Goal: Book appointment/travel/reservation

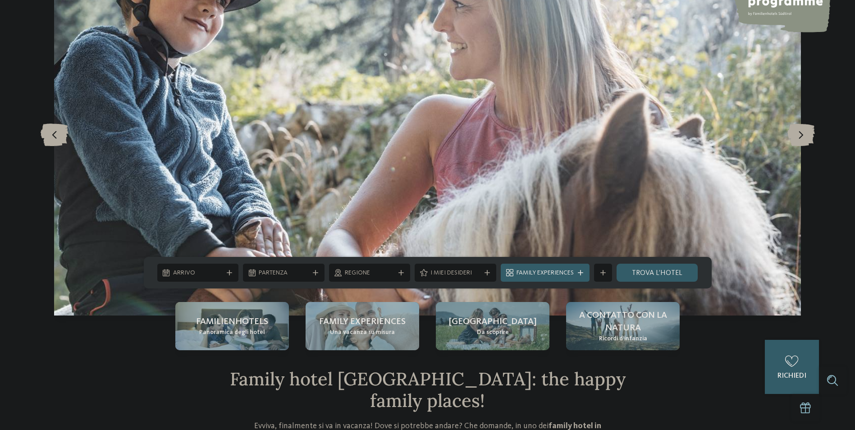
scroll to position [135, 0]
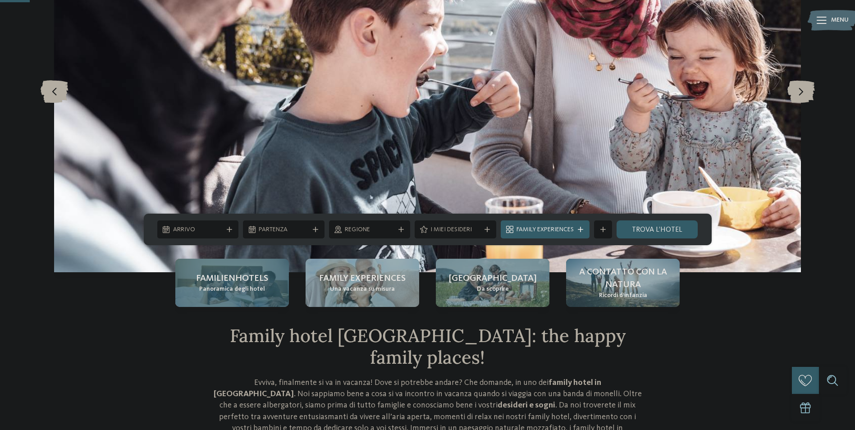
click at [240, 282] on span "Familienhotels" at bounding box center [232, 278] width 72 height 13
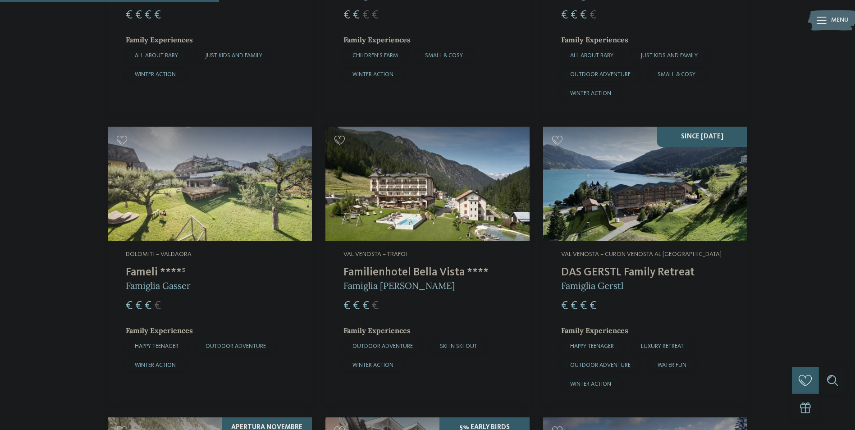
scroll to position [811, 0]
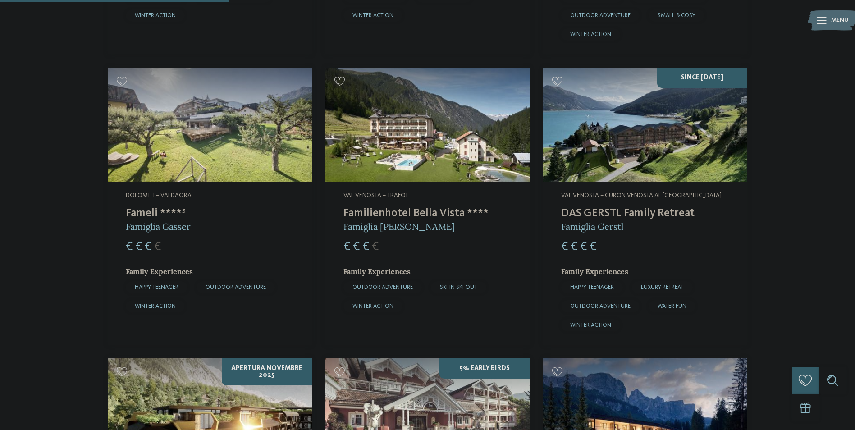
click at [219, 152] on img at bounding box center [210, 125] width 204 height 115
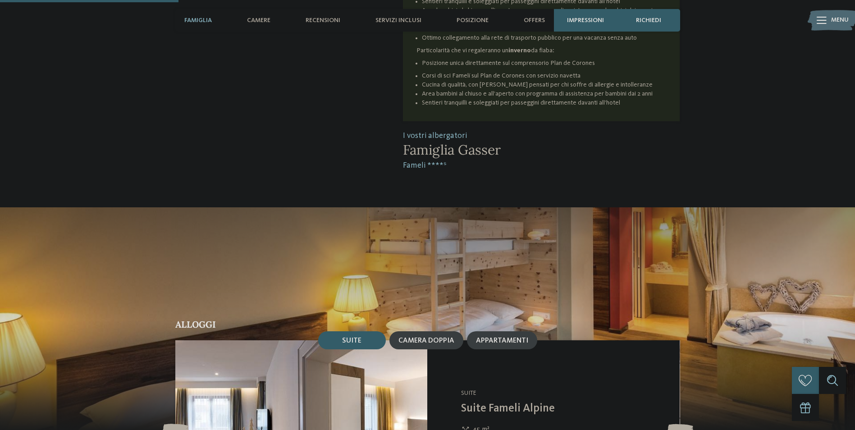
scroll to position [721, 0]
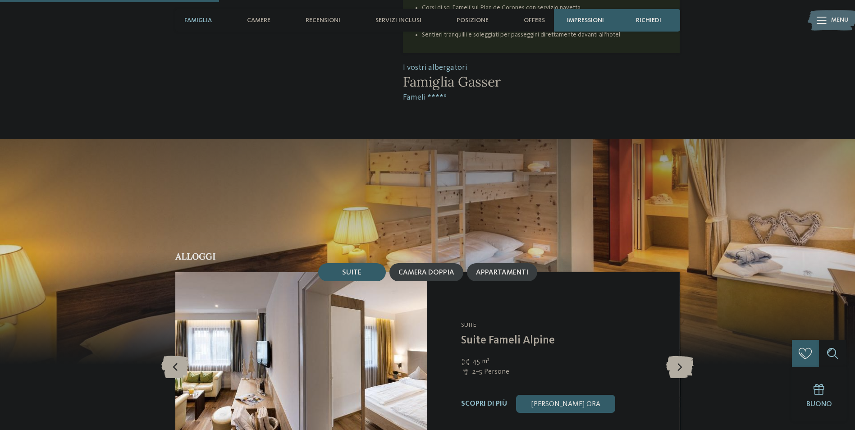
click at [352, 269] on span "Suite" at bounding box center [351, 272] width 19 height 7
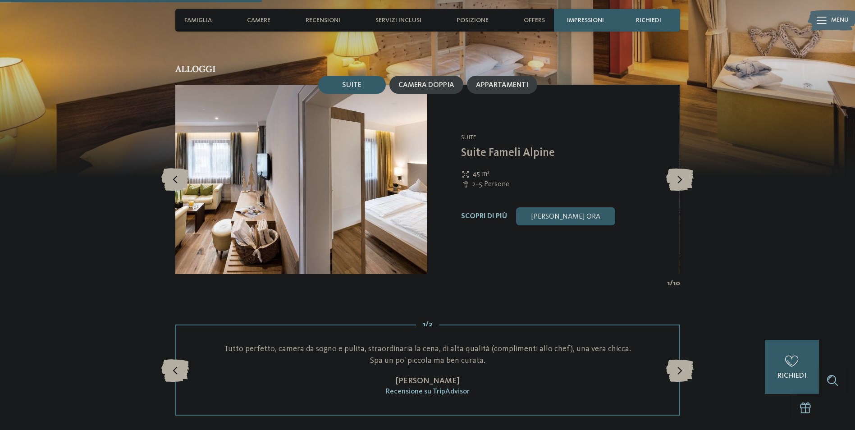
scroll to position [856, 0]
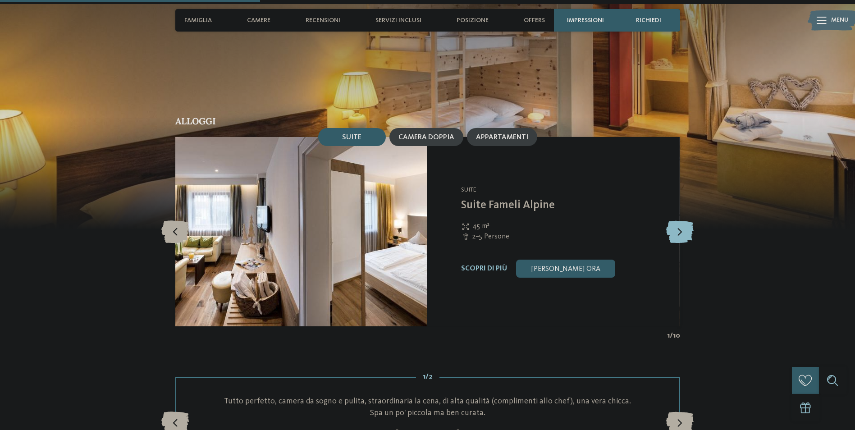
click at [679, 220] on icon at bounding box center [679, 231] width 27 height 23
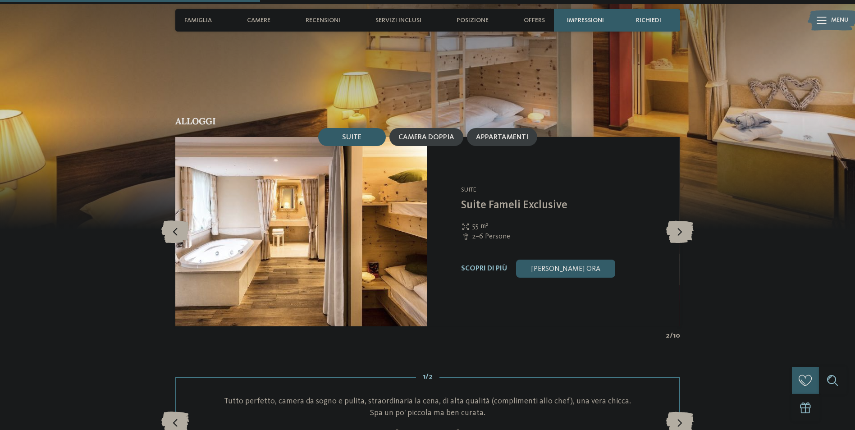
click at [304, 235] on img at bounding box center [301, 231] width 252 height 189
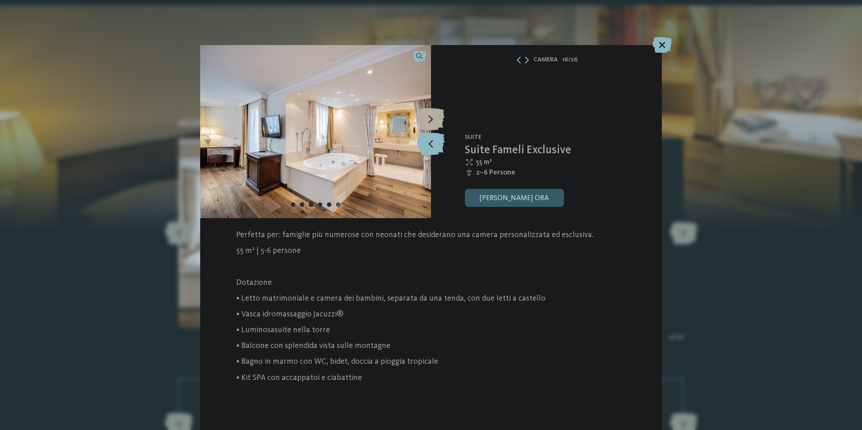
click at [424, 142] on icon at bounding box center [430, 144] width 27 height 23
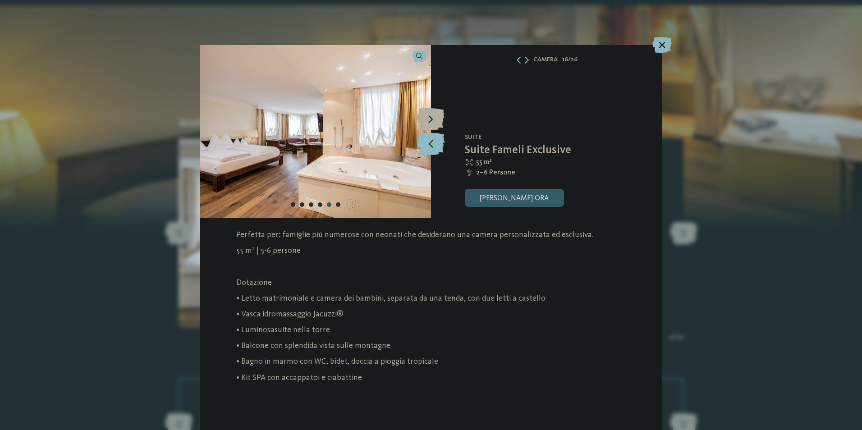
click at [424, 142] on icon at bounding box center [430, 144] width 27 height 23
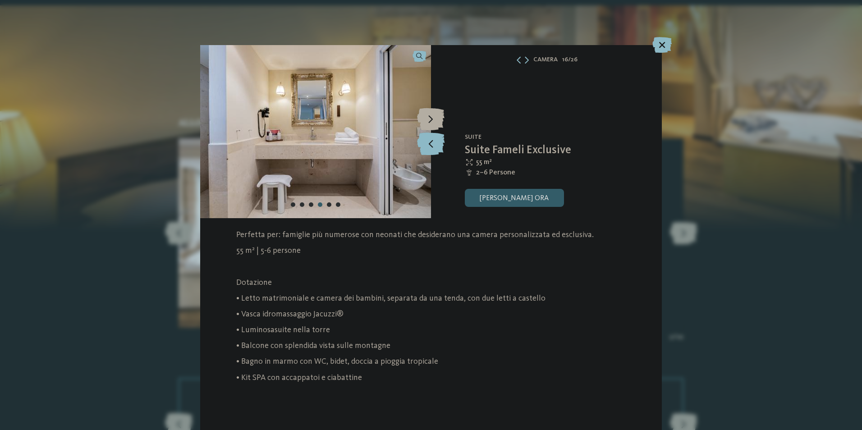
click at [424, 142] on icon at bounding box center [430, 144] width 27 height 23
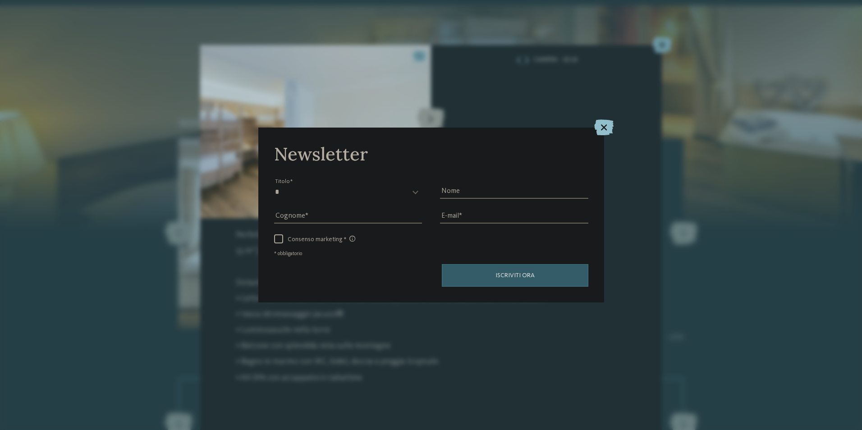
click at [603, 128] on icon at bounding box center [603, 127] width 19 height 16
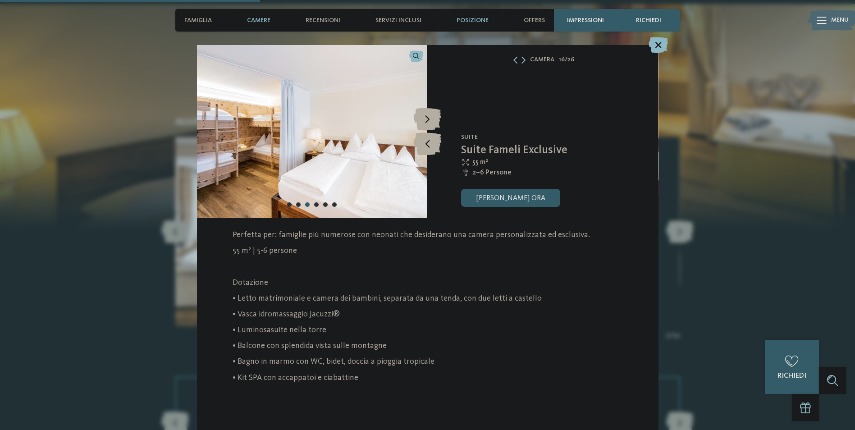
click at [468, 18] on span "Posizione" at bounding box center [473, 21] width 32 height 8
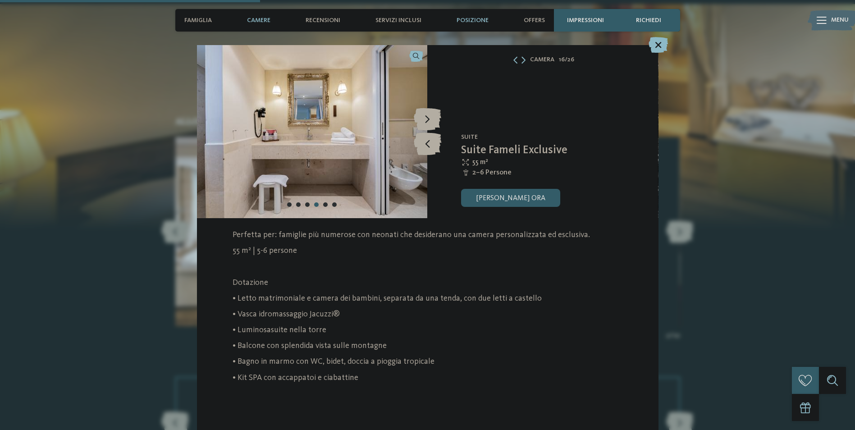
click at [473, 21] on span "Posizione" at bounding box center [473, 21] width 32 height 8
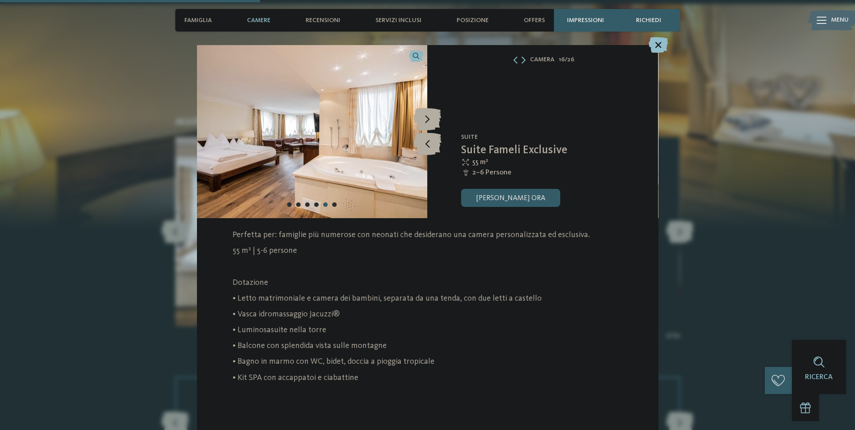
click at [657, 46] on icon at bounding box center [658, 45] width 19 height 16
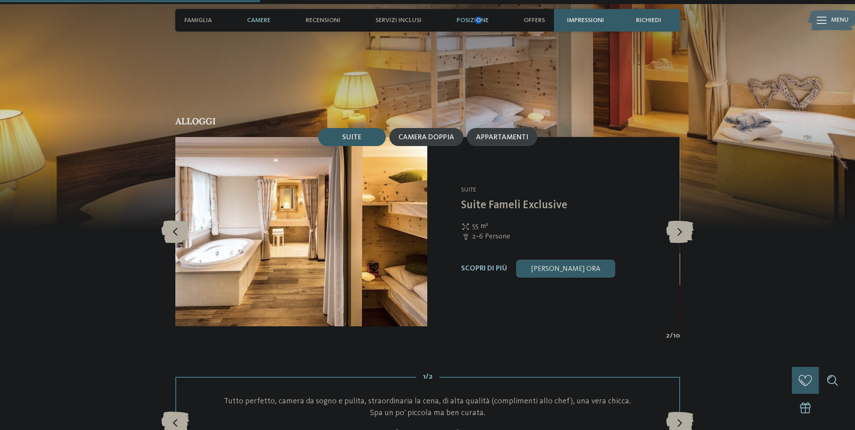
click at [478, 18] on span "Posizione" at bounding box center [473, 21] width 32 height 8
drag, startPoint x: 478, startPoint y: 18, endPoint x: 468, endPoint y: 23, distance: 10.5
click at [468, 23] on span "Posizione" at bounding box center [473, 21] width 32 height 8
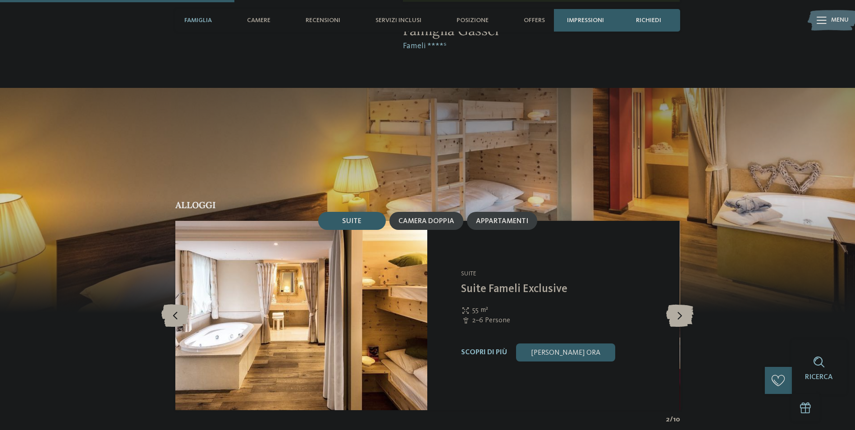
scroll to position [766, 0]
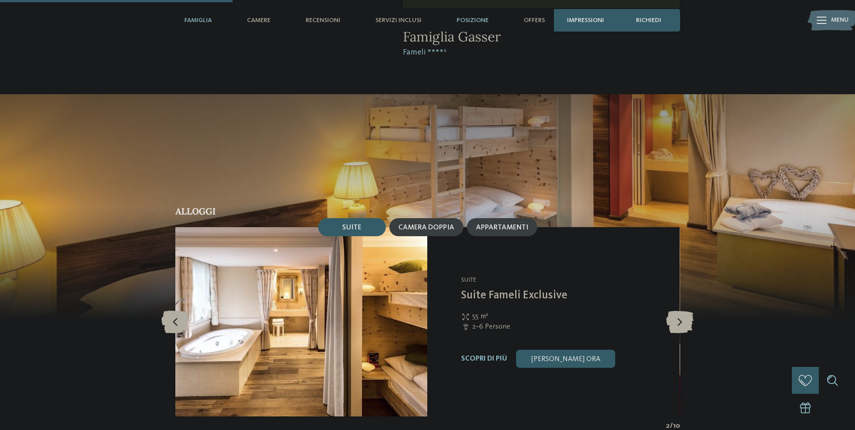
click at [472, 20] on span "Posizione" at bounding box center [473, 21] width 32 height 8
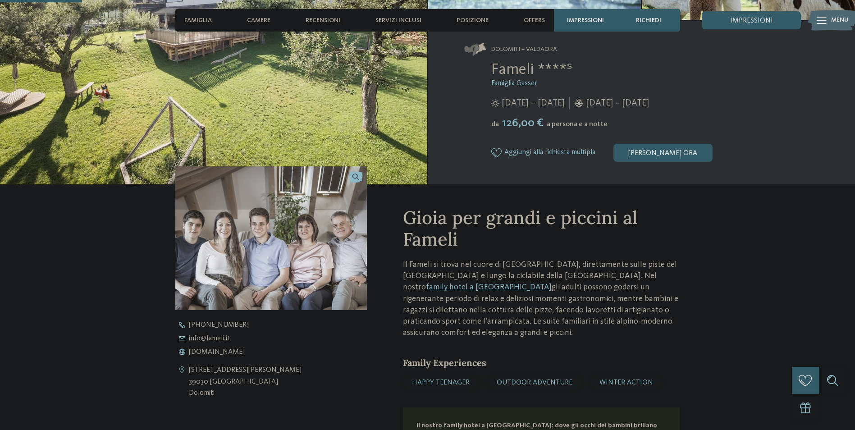
scroll to position [45, 0]
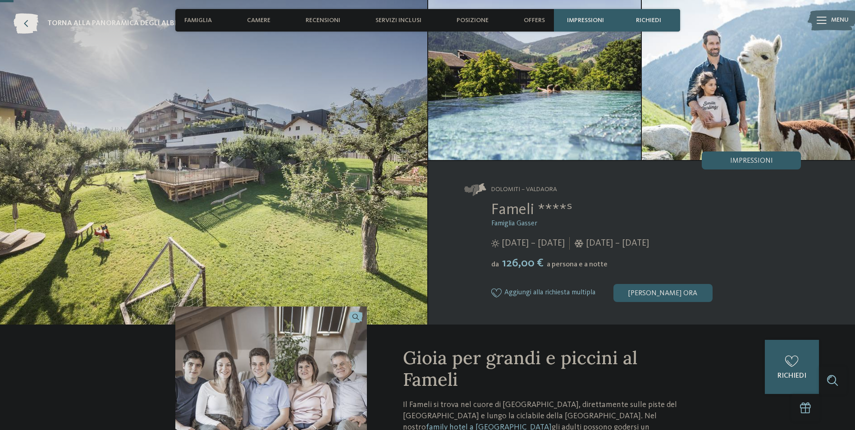
click at [192, 183] on img at bounding box center [213, 162] width 427 height 325
click at [469, 23] on span "Posizione" at bounding box center [473, 21] width 32 height 8
click at [471, 20] on span "Posizione" at bounding box center [473, 21] width 32 height 8
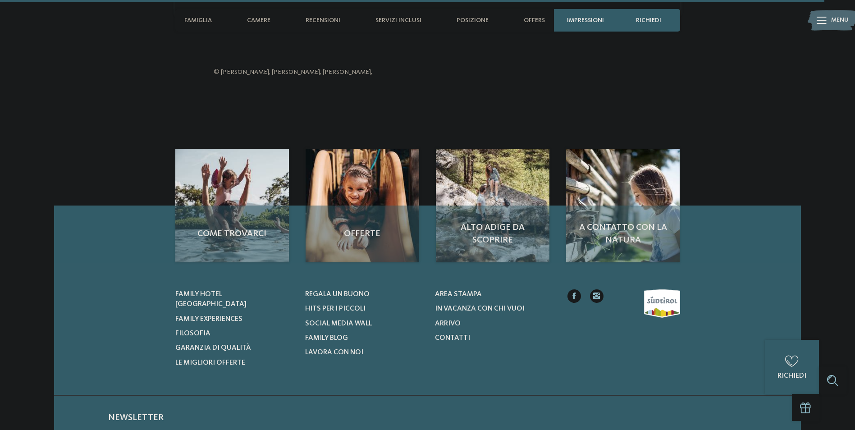
scroll to position [2749, 0]
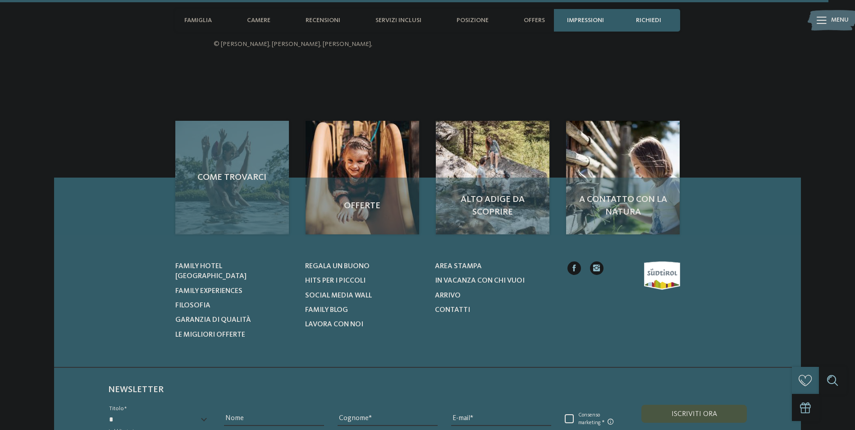
click at [201, 167] on div "Come trovarci" at bounding box center [232, 178] width 114 height 114
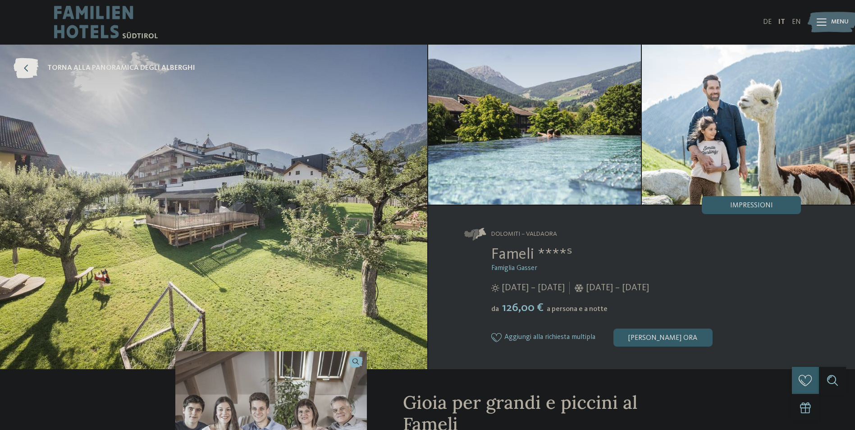
scroll to position [0, 0]
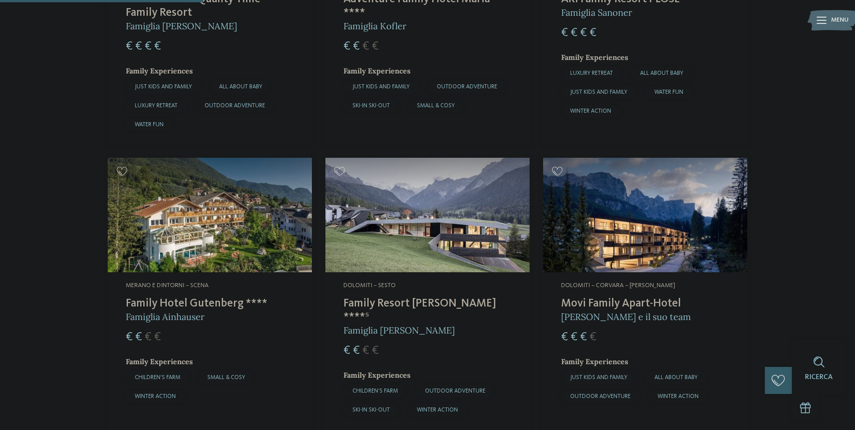
scroll to position [721, 0]
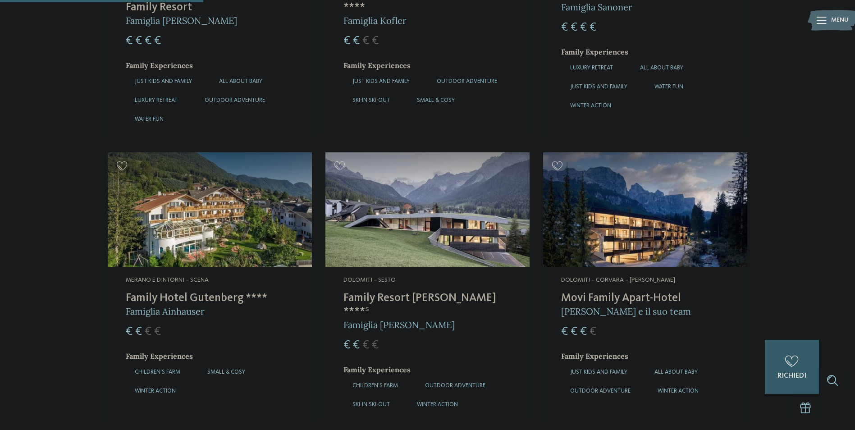
click at [394, 236] on img at bounding box center [427, 209] width 204 height 115
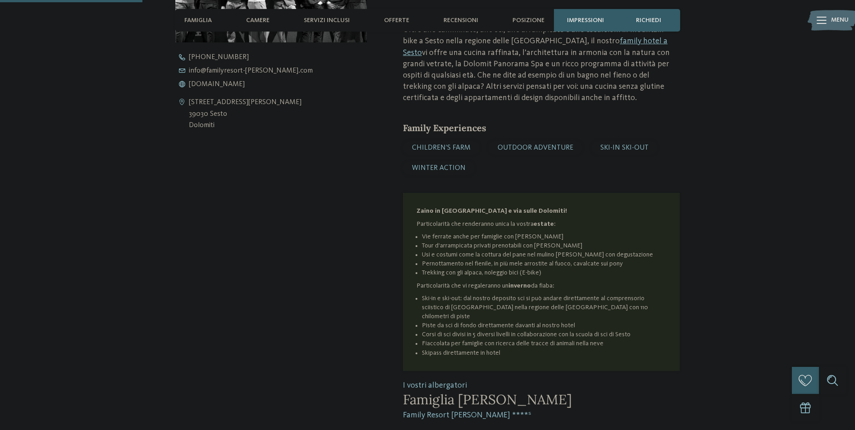
scroll to position [451, 0]
click at [255, 18] on span "Camere" at bounding box center [257, 21] width 23 height 8
click at [257, 18] on span "Camere" at bounding box center [257, 21] width 23 height 8
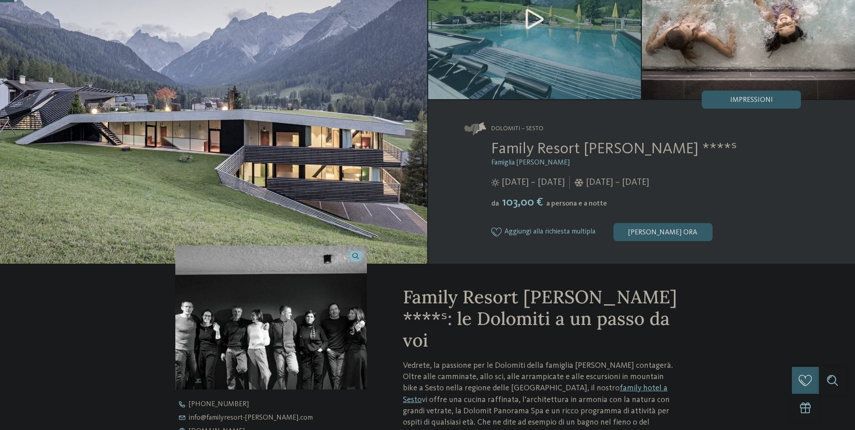
scroll to position [135, 0]
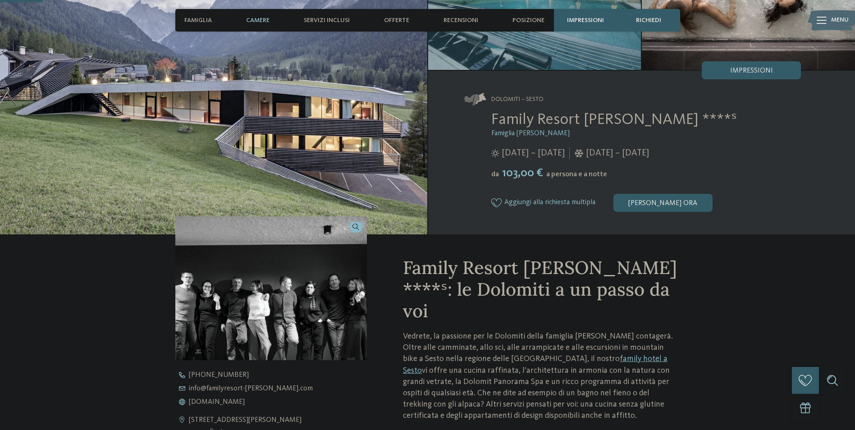
click at [254, 20] on span "Camere" at bounding box center [257, 21] width 23 height 8
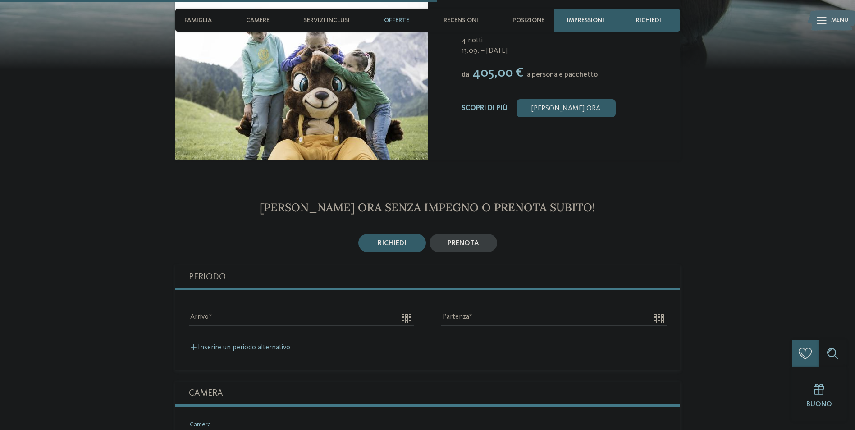
scroll to position [1397, 0]
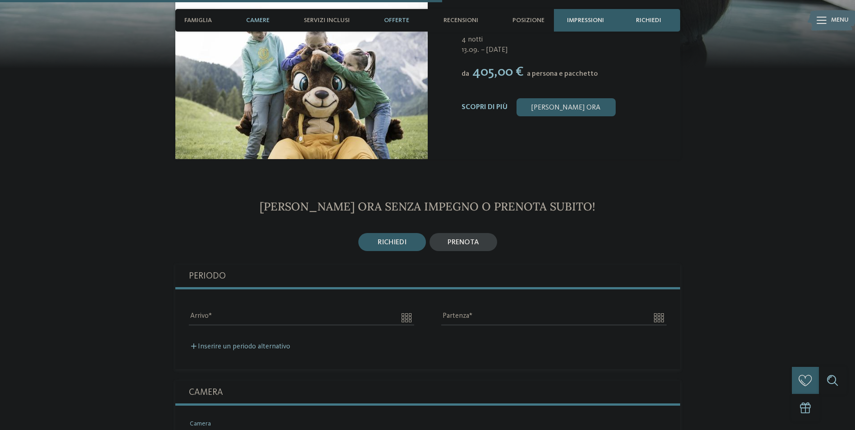
click at [258, 22] on span "Camere" at bounding box center [257, 21] width 23 height 8
click at [202, 19] on span "Famiglia" at bounding box center [197, 21] width 27 height 8
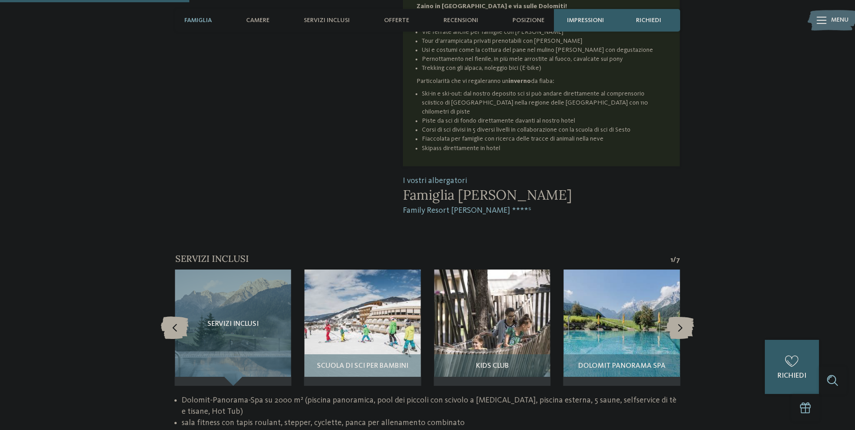
scroll to position [681, 0]
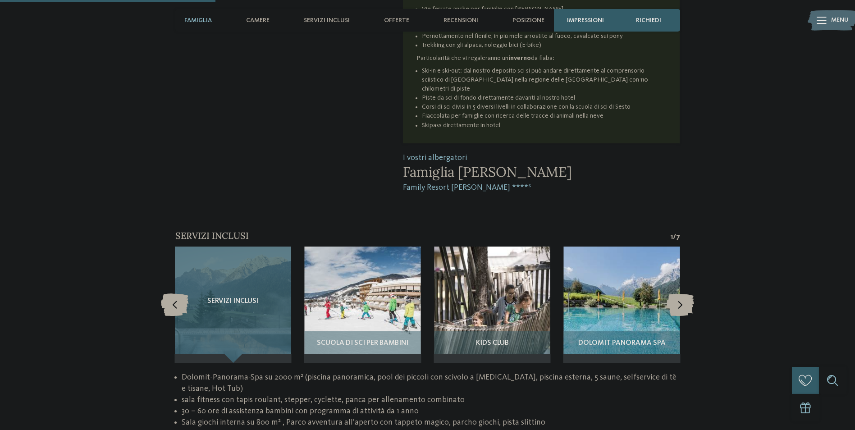
click at [240, 278] on div "Servizi inclusi" at bounding box center [233, 305] width 116 height 116
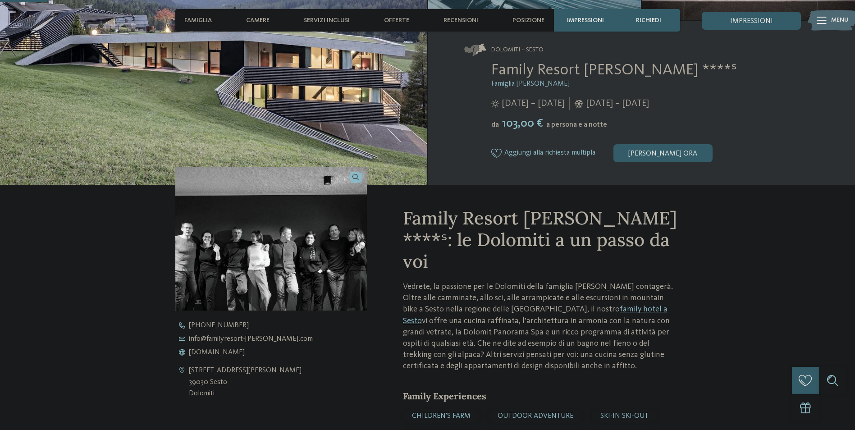
scroll to position [0, 0]
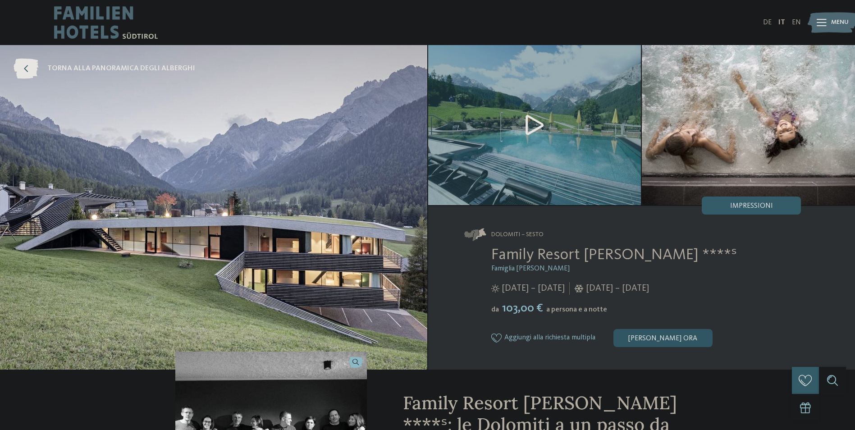
click at [662, 337] on div "[PERSON_NAME] ora" at bounding box center [662, 338] width 99 height 18
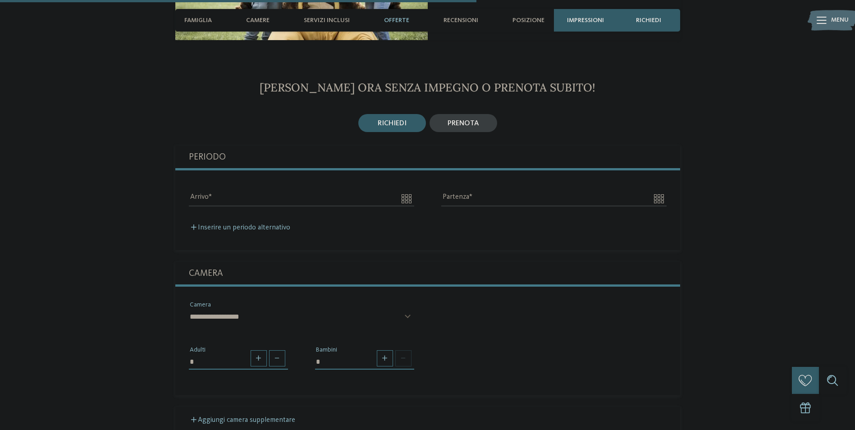
scroll to position [1517, 0]
click at [210, 309] on select "**********" at bounding box center [301, 316] width 225 height 15
select select "*****"
click at [189, 309] on select "**********" at bounding box center [301, 316] width 225 height 15
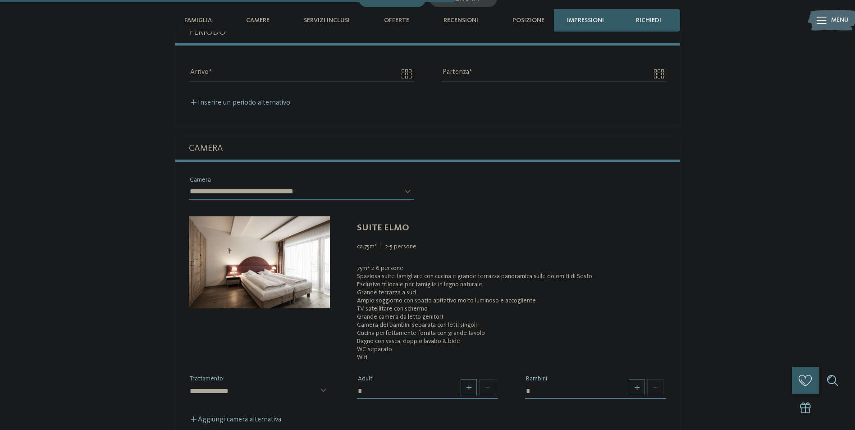
scroll to position [1652, 0]
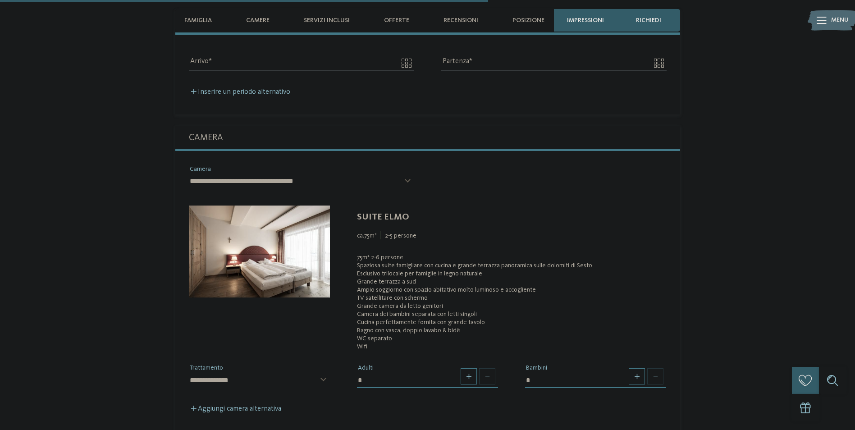
click at [284, 214] on img at bounding box center [259, 252] width 141 height 92
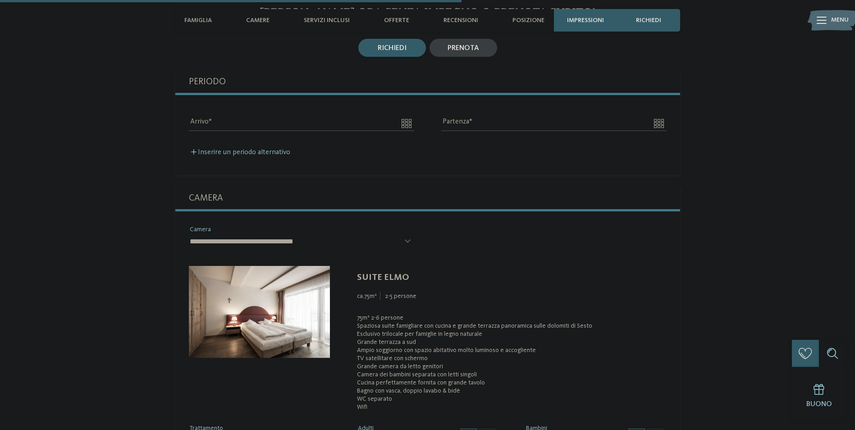
scroll to position [1607, 0]
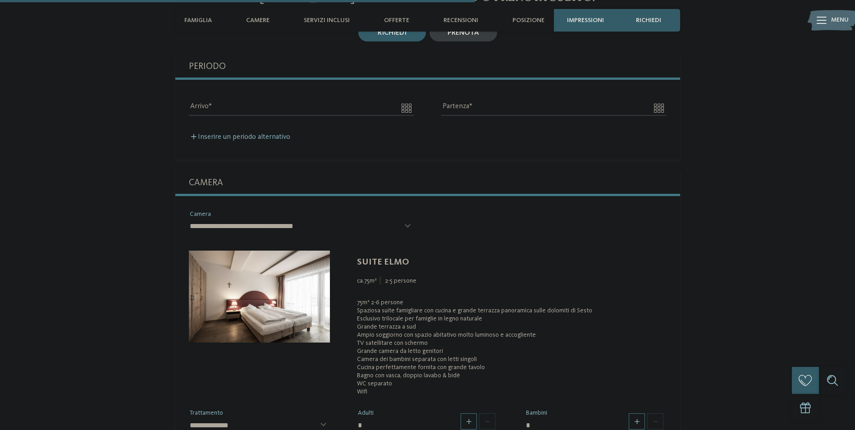
click at [275, 281] on img at bounding box center [259, 297] width 141 height 92
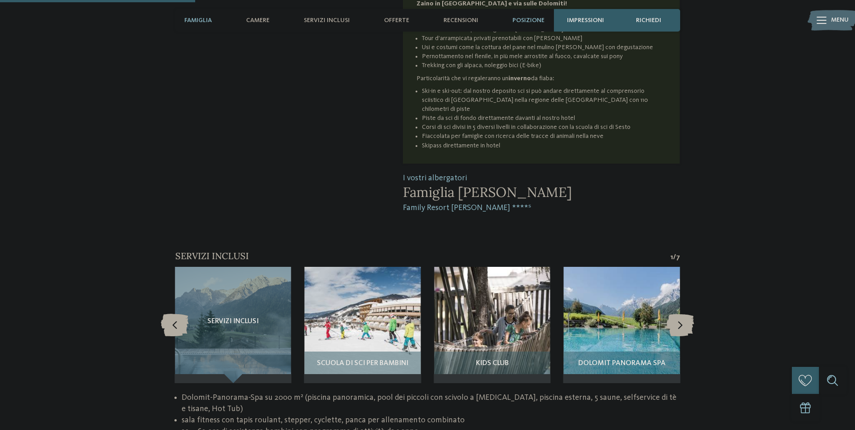
click at [519, 21] on span "Posizione" at bounding box center [528, 21] width 32 height 8
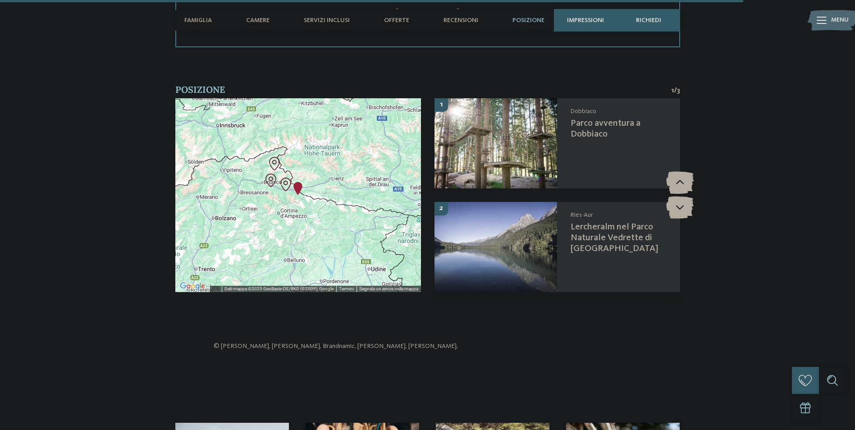
scroll to position [2519, 0]
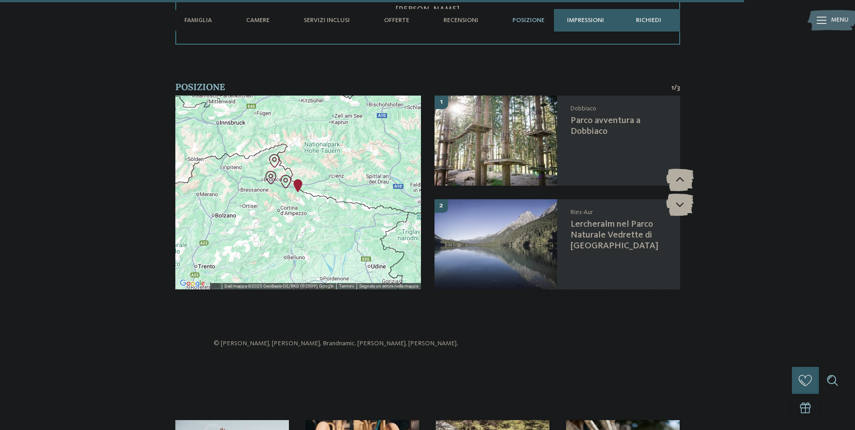
click at [309, 222] on div at bounding box center [298, 193] width 246 height 194
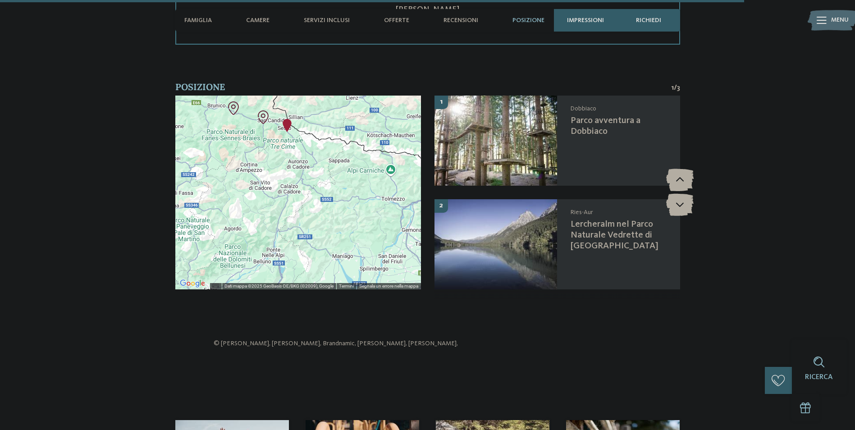
click at [340, 152] on div at bounding box center [298, 193] width 246 height 194
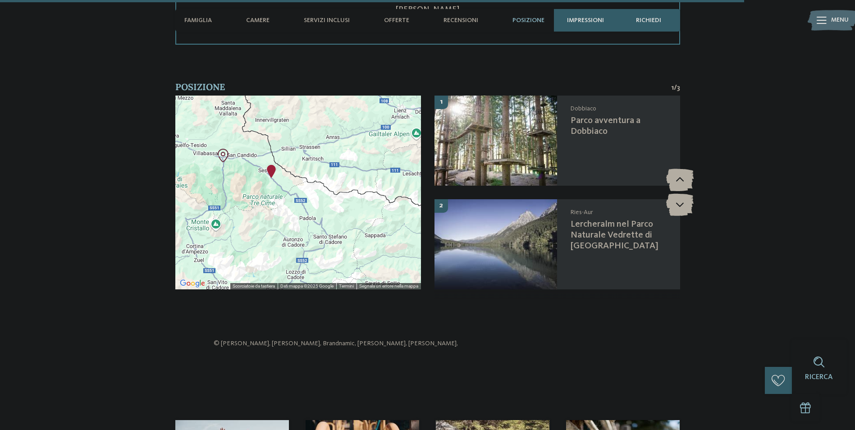
drag, startPoint x: 346, startPoint y: 121, endPoint x: 384, endPoint y: 220, distance: 106.0
click at [384, 220] on div at bounding box center [298, 193] width 246 height 194
click at [274, 193] on div at bounding box center [298, 193] width 246 height 194
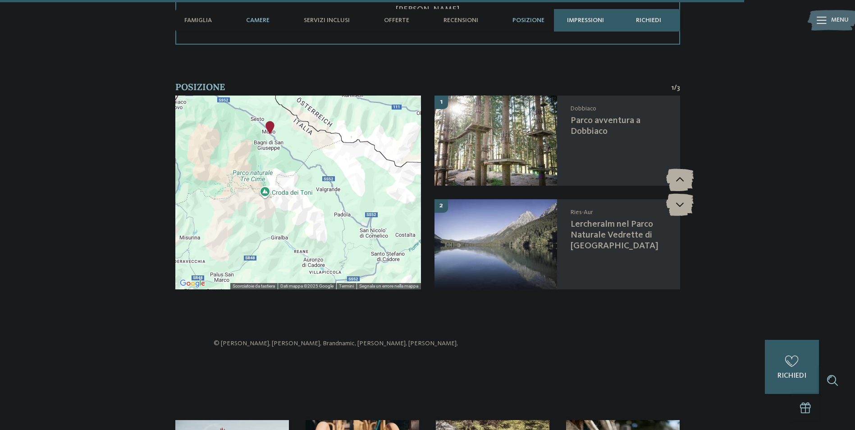
click at [260, 20] on span "Camere" at bounding box center [257, 21] width 23 height 8
click at [779, 351] on div "0 richiedi 0 di 5 hotel aggiunti alla richiesta Richiedi ora" at bounding box center [792, 367] width 54 height 54
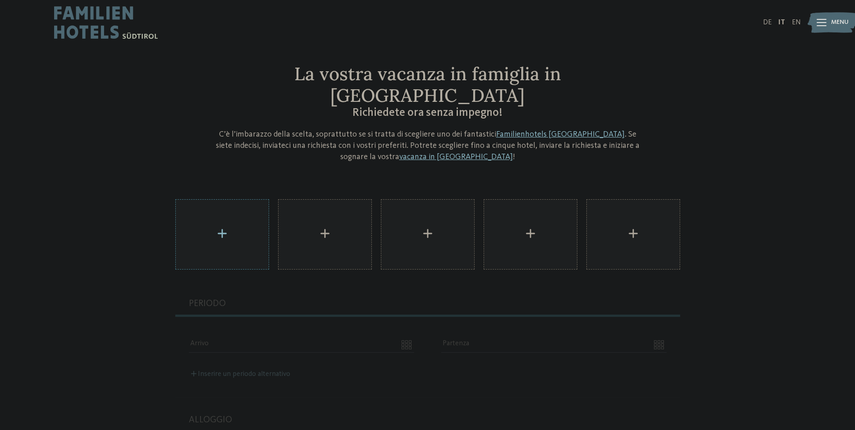
click at [242, 211] on div "AKI Family Resort PLOSE aggiungere" at bounding box center [222, 234] width 93 height 69
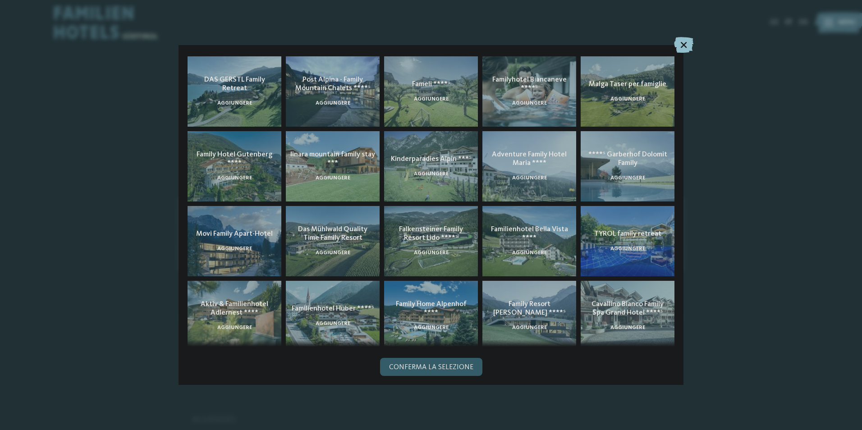
click at [685, 46] on icon at bounding box center [683, 45] width 19 height 16
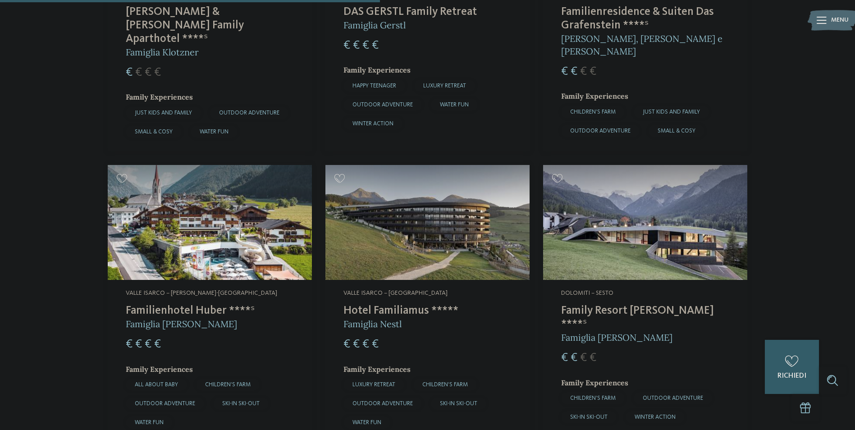
scroll to position [1352, 0]
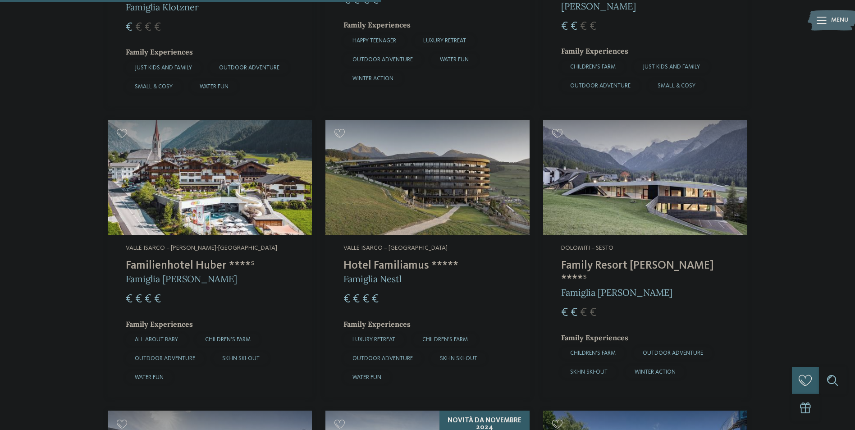
click at [453, 154] on img at bounding box center [427, 177] width 204 height 115
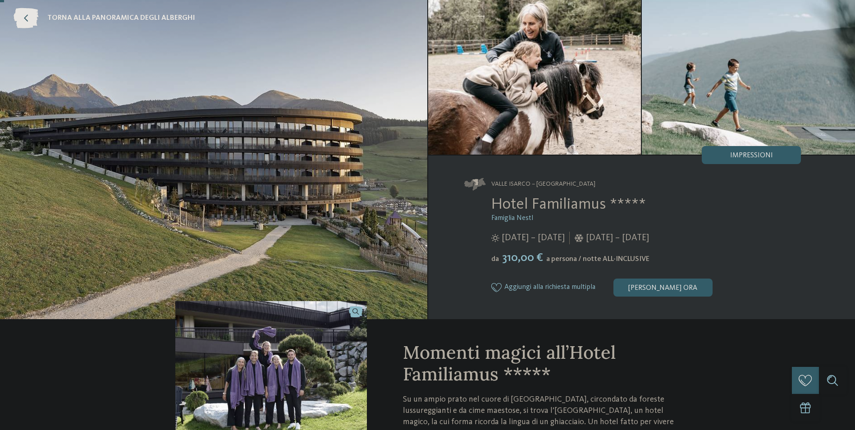
scroll to position [135, 0]
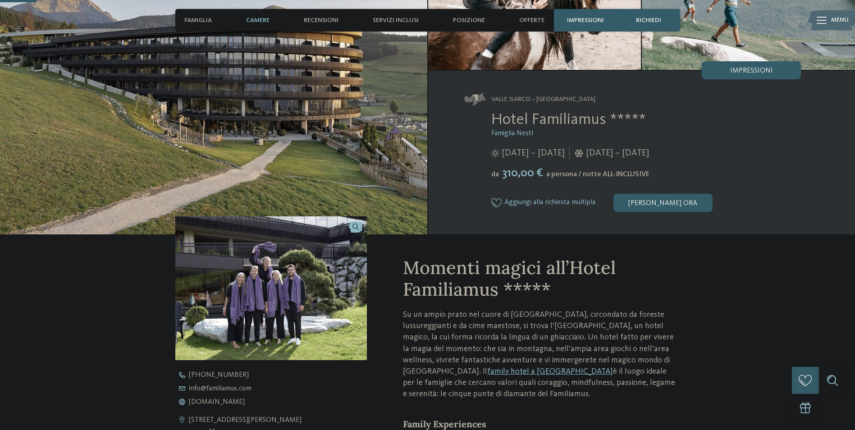
click at [265, 17] on span "Camere" at bounding box center [257, 21] width 23 height 8
click at [256, 18] on span "Camere" at bounding box center [257, 21] width 23 height 8
drag, startPoint x: 256, startPoint y: 18, endPoint x: 250, endPoint y: 22, distance: 6.5
click at [250, 22] on span "Camere" at bounding box center [257, 21] width 23 height 8
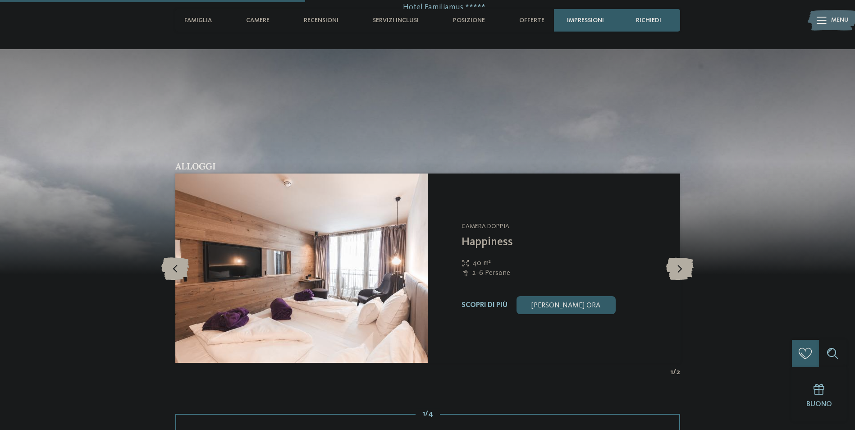
scroll to position [992, 0]
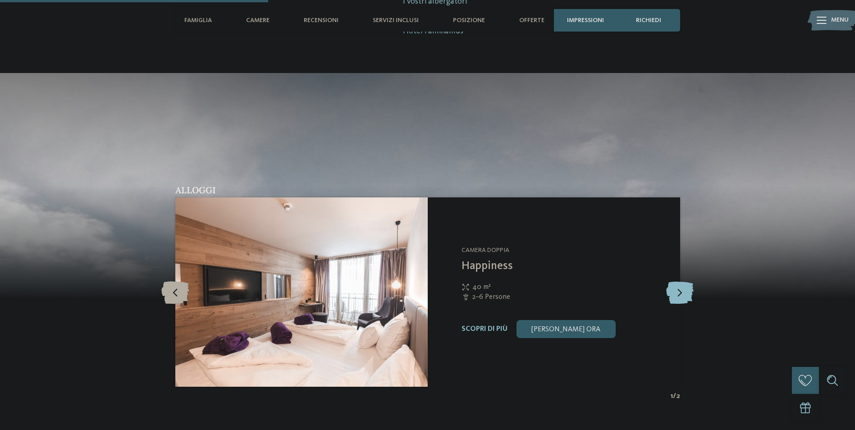
click at [681, 293] on icon at bounding box center [679, 292] width 27 height 23
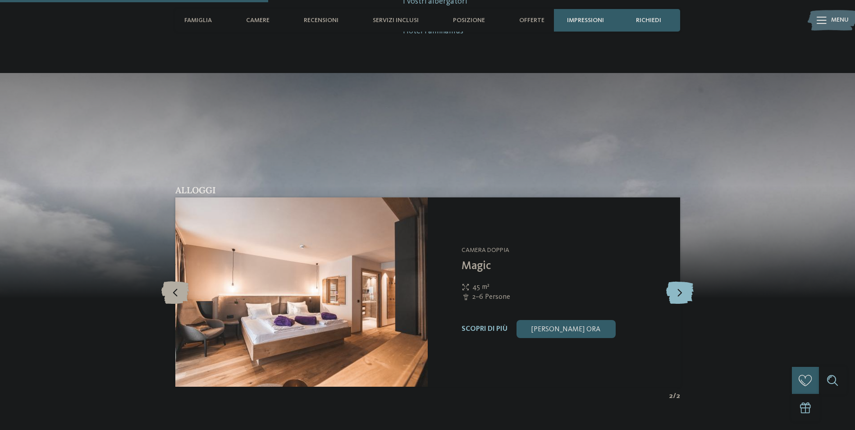
click at [679, 292] on icon at bounding box center [679, 292] width 27 height 23
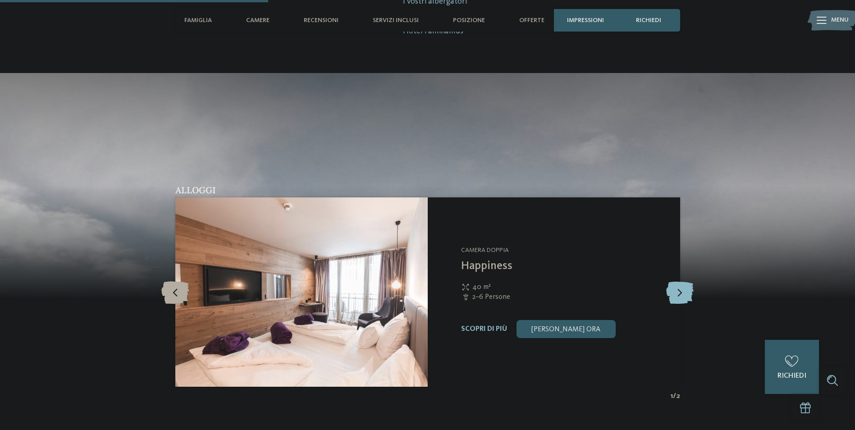
click at [679, 292] on icon at bounding box center [679, 292] width 27 height 23
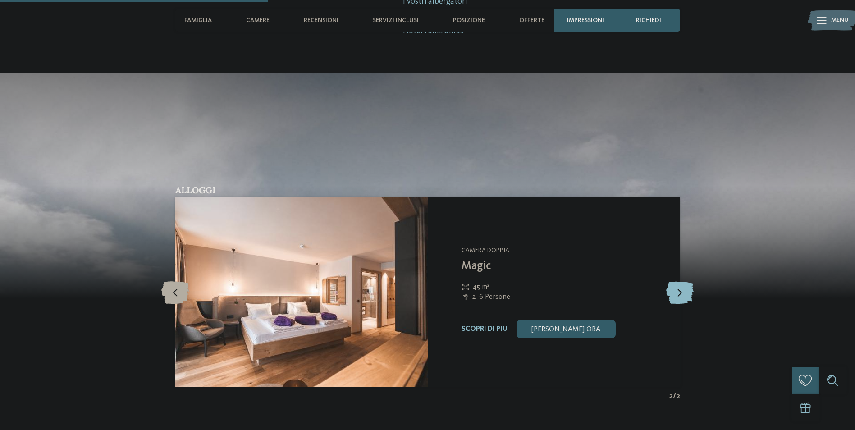
click at [679, 292] on icon at bounding box center [679, 292] width 27 height 23
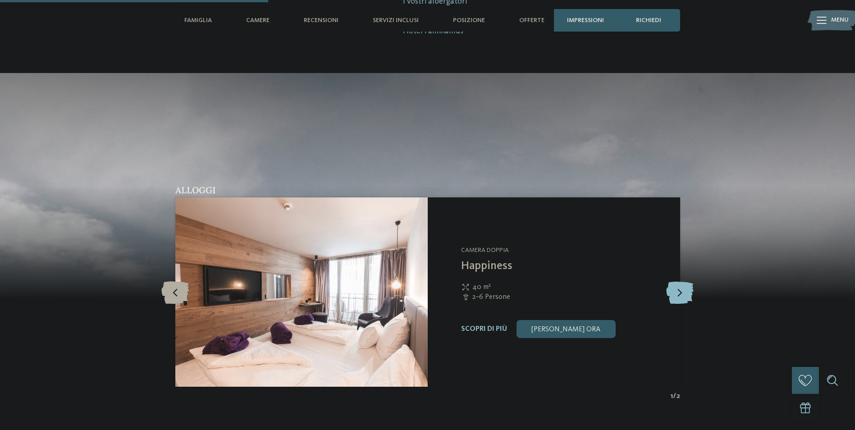
click at [679, 292] on icon at bounding box center [679, 292] width 27 height 23
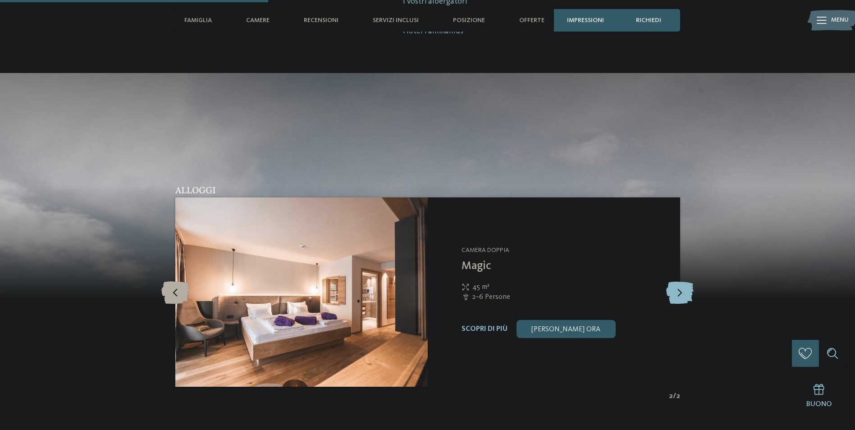
click at [679, 292] on icon at bounding box center [679, 292] width 27 height 23
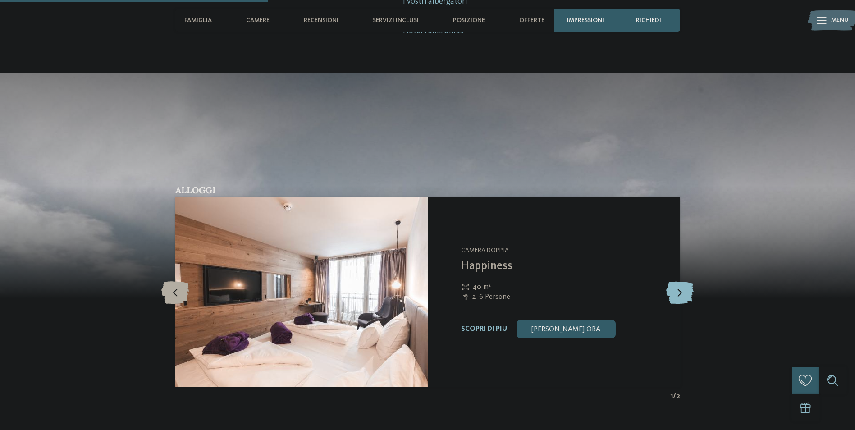
click at [679, 292] on icon at bounding box center [679, 292] width 27 height 23
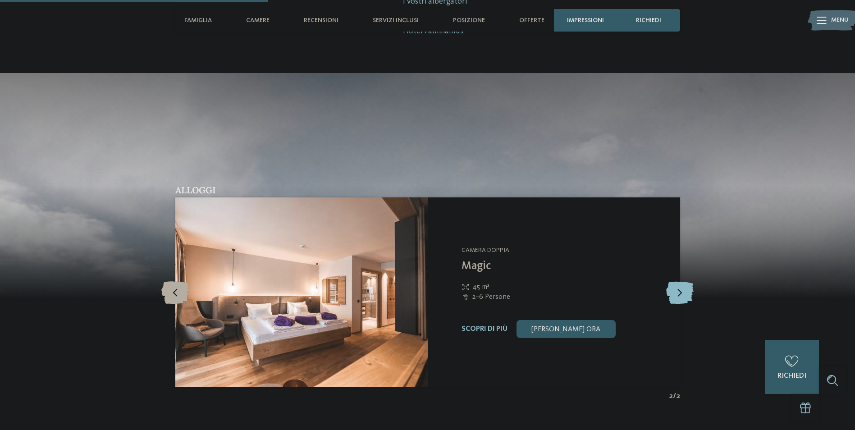
click at [679, 292] on icon at bounding box center [679, 292] width 27 height 23
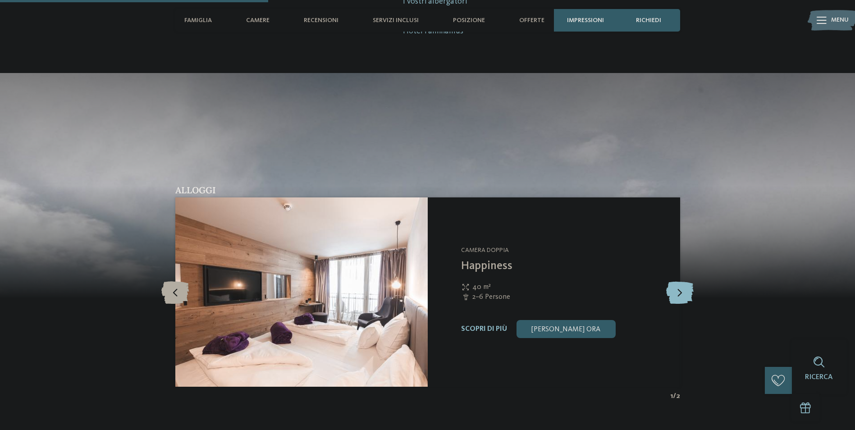
click at [679, 292] on icon at bounding box center [679, 292] width 27 height 23
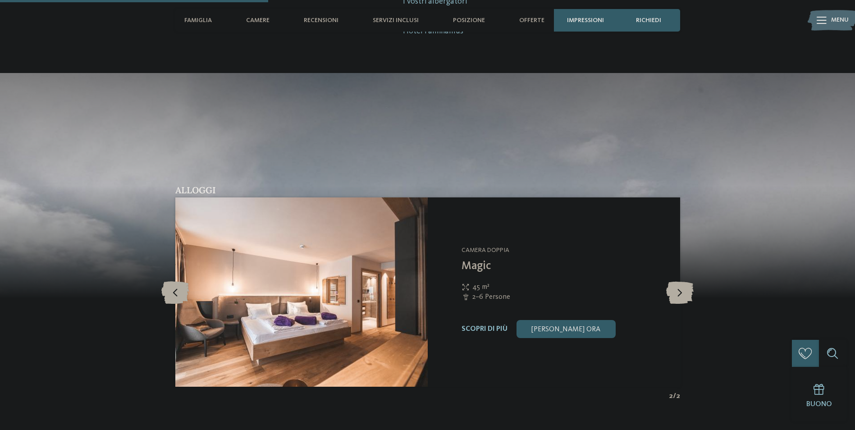
click at [342, 291] on img at bounding box center [301, 291] width 252 height 189
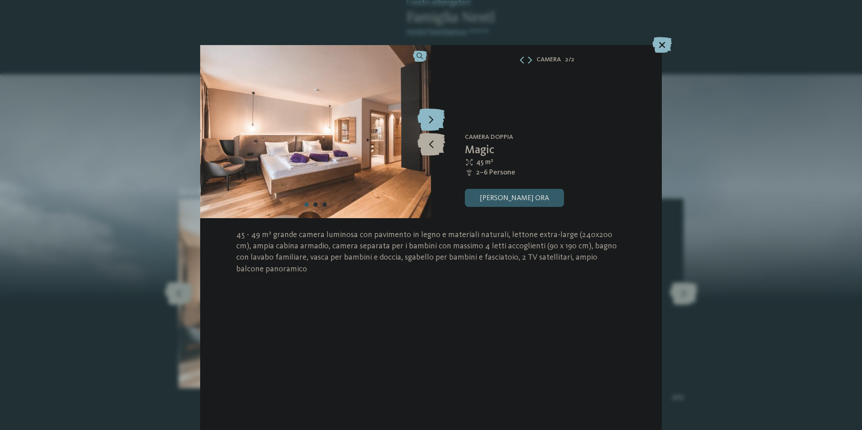
click at [428, 119] on icon at bounding box center [430, 119] width 27 height 23
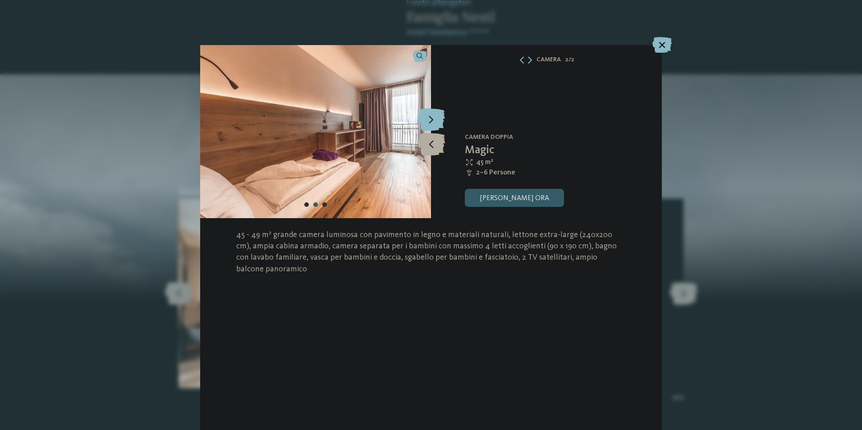
click at [428, 119] on icon at bounding box center [430, 119] width 27 height 23
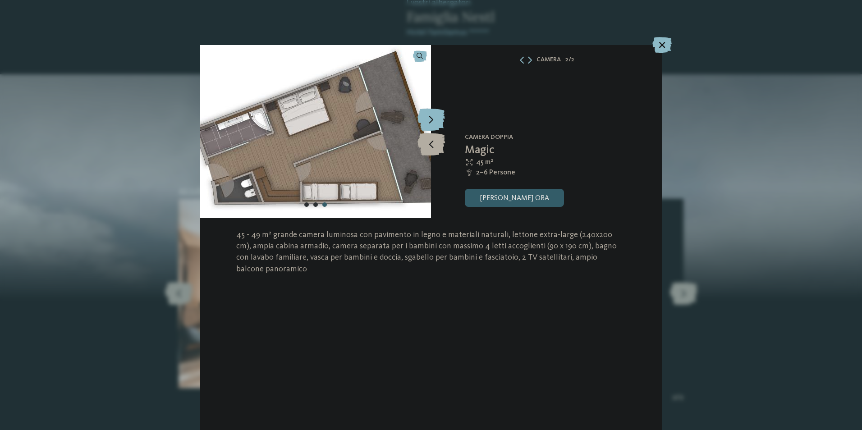
click at [428, 119] on icon at bounding box center [430, 119] width 27 height 23
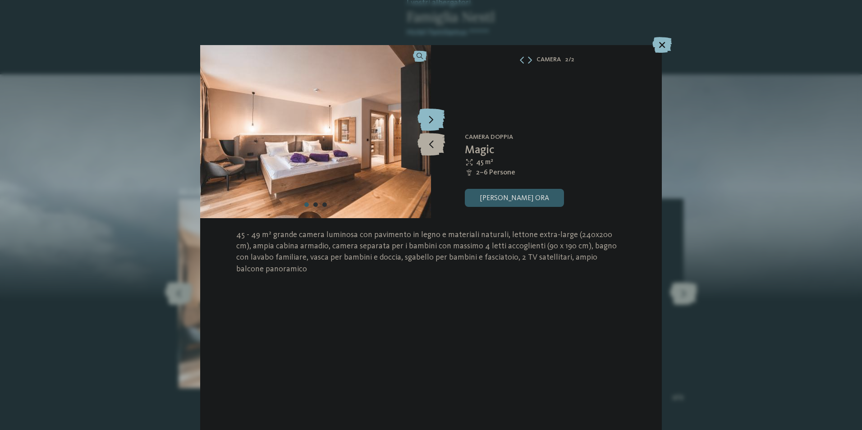
click at [428, 119] on icon at bounding box center [430, 119] width 27 height 23
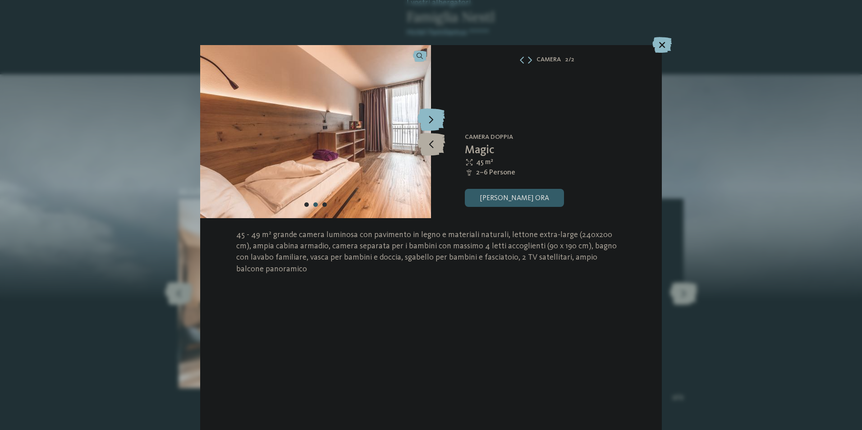
click at [428, 119] on icon at bounding box center [430, 119] width 27 height 23
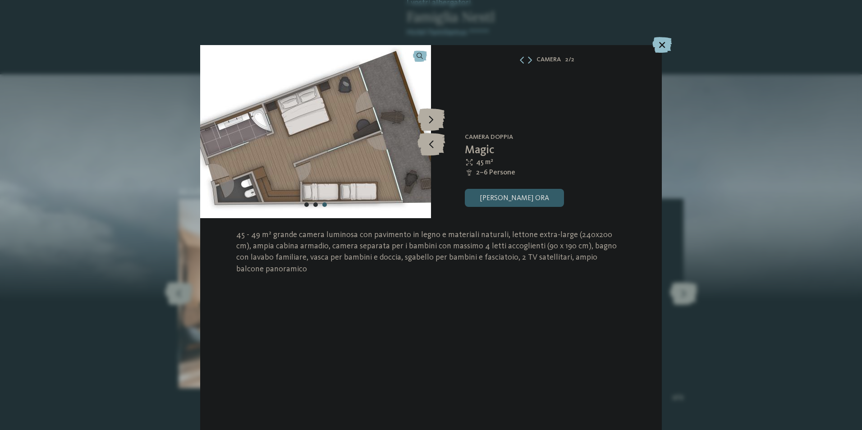
click at [663, 43] on icon at bounding box center [661, 45] width 19 height 16
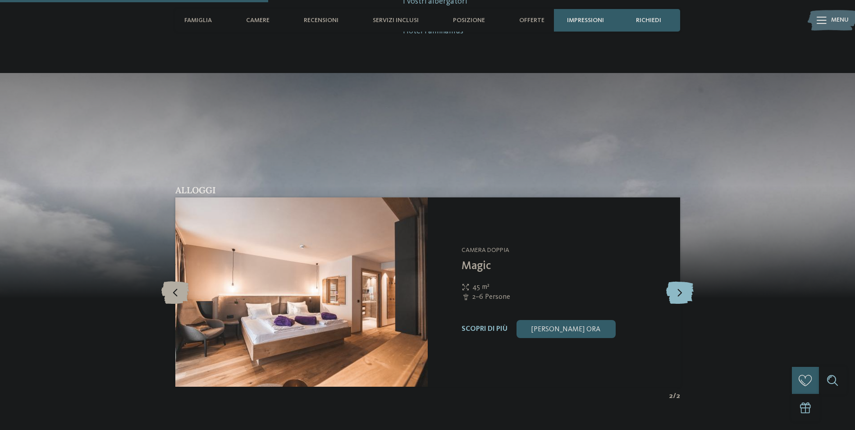
click at [680, 297] on icon at bounding box center [679, 292] width 27 height 23
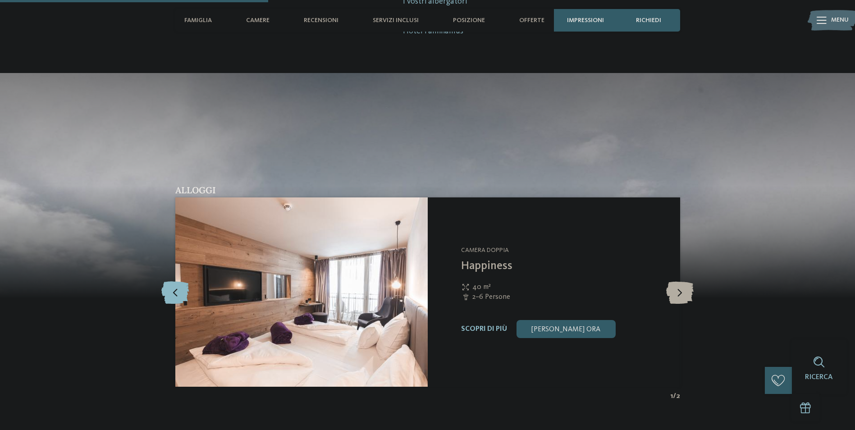
click at [174, 292] on icon at bounding box center [174, 292] width 27 height 23
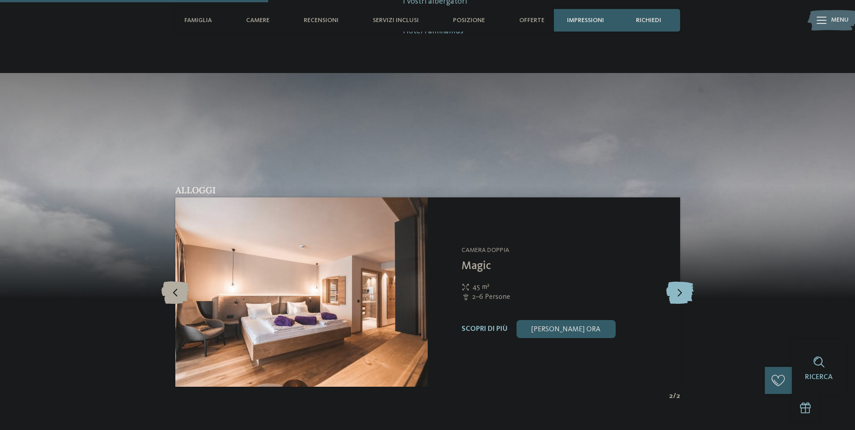
click at [681, 287] on icon at bounding box center [679, 292] width 27 height 23
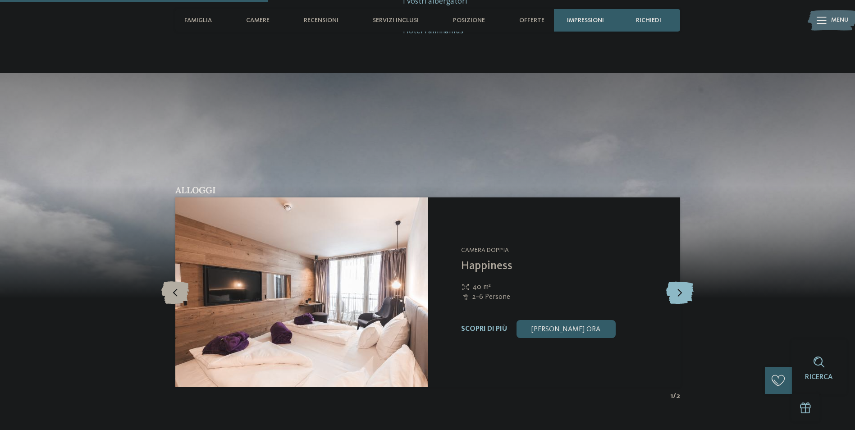
click at [681, 287] on icon at bounding box center [679, 292] width 27 height 23
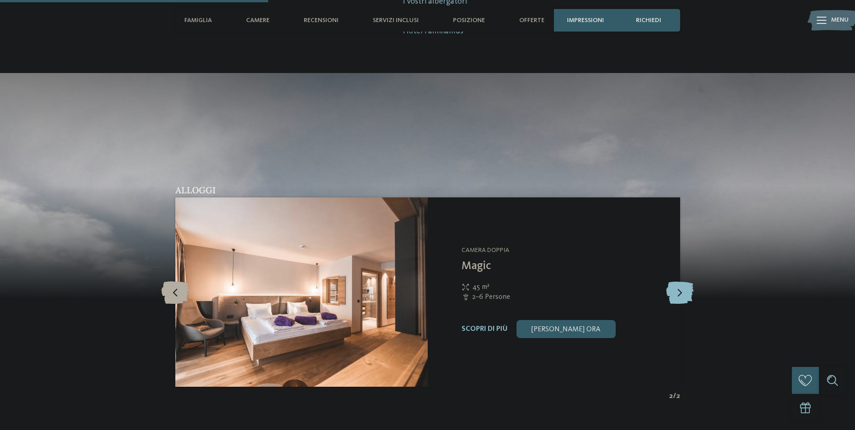
click at [681, 287] on icon at bounding box center [679, 292] width 27 height 23
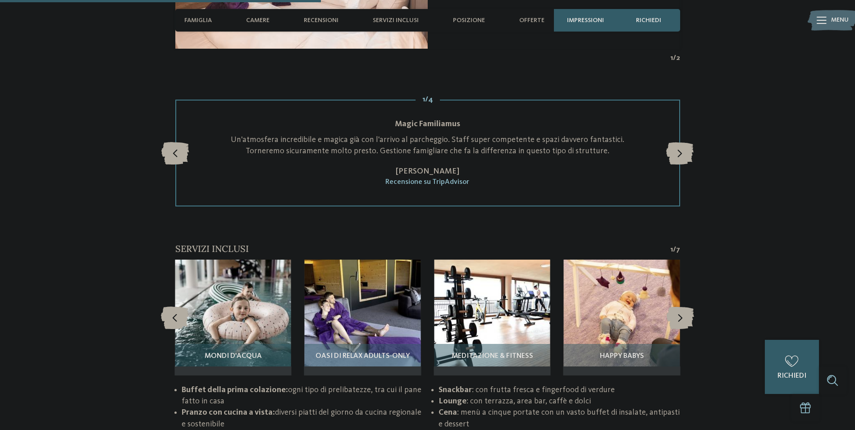
scroll to position [1172, 0]
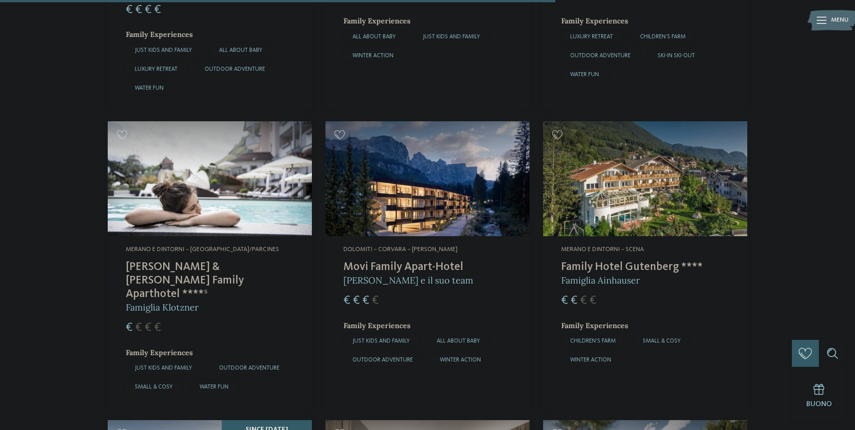
scroll to position [1983, 0]
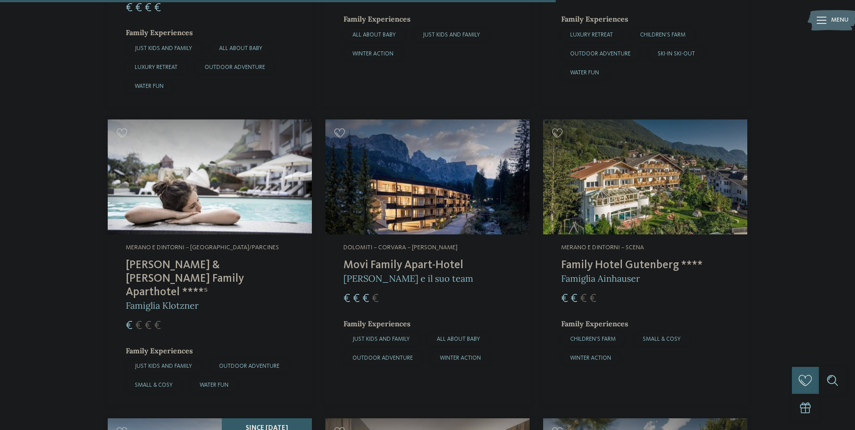
click at [625, 259] on h4 "Family Hotel Gutenberg ****" at bounding box center [645, 266] width 168 height 14
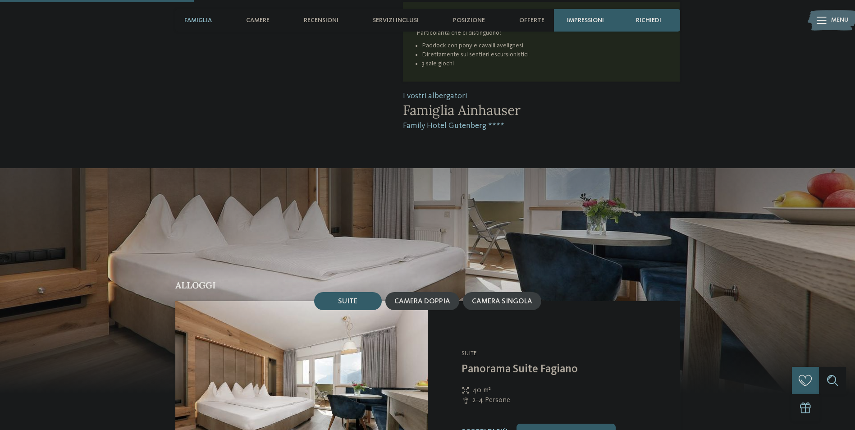
scroll to position [631, 0]
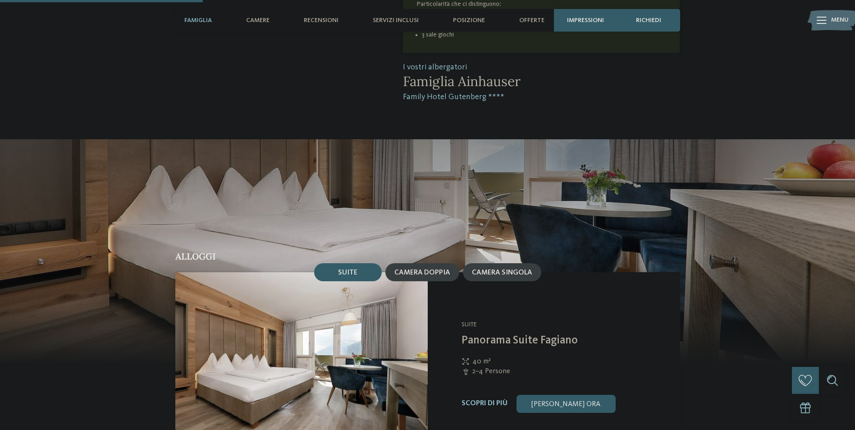
click at [343, 269] on span "Suite" at bounding box center [347, 272] width 19 height 7
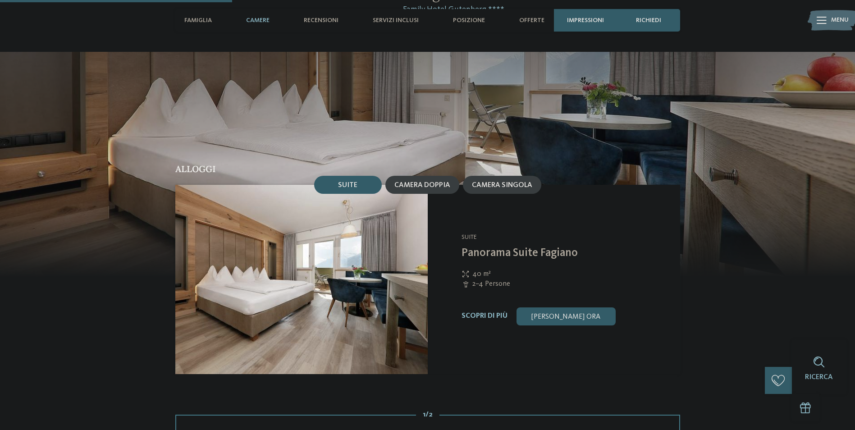
scroll to position [721, 0]
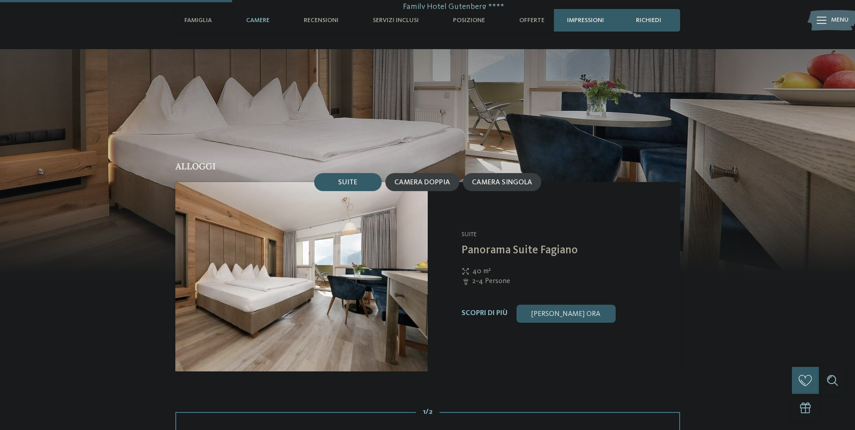
click at [343, 179] on span "Suite" at bounding box center [347, 182] width 19 height 7
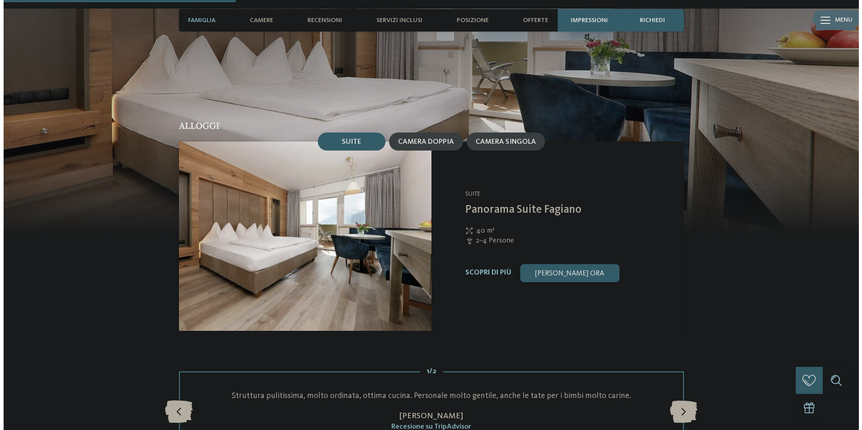
scroll to position [901, 0]
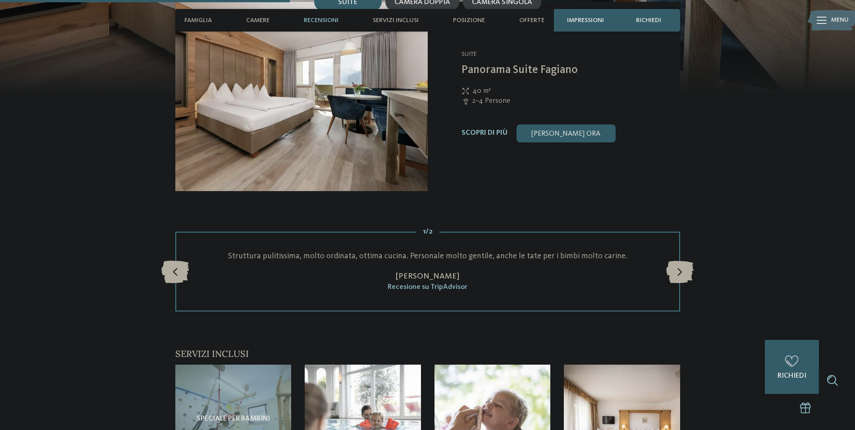
click at [335, 145] on img at bounding box center [301, 96] width 252 height 189
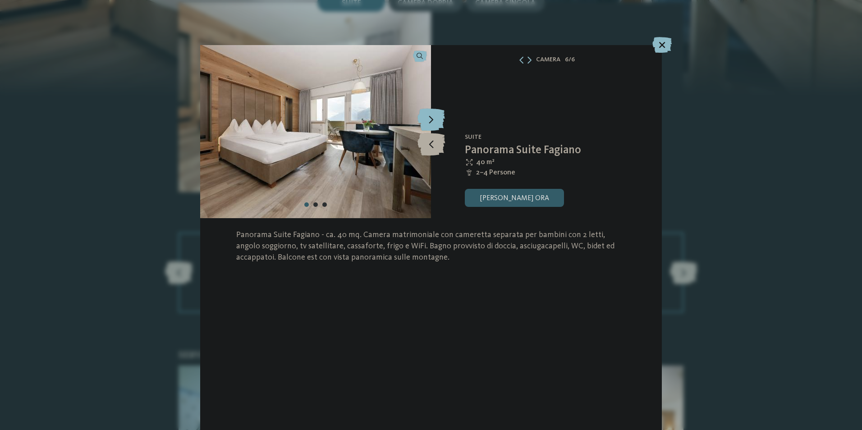
click at [430, 116] on icon at bounding box center [430, 119] width 27 height 23
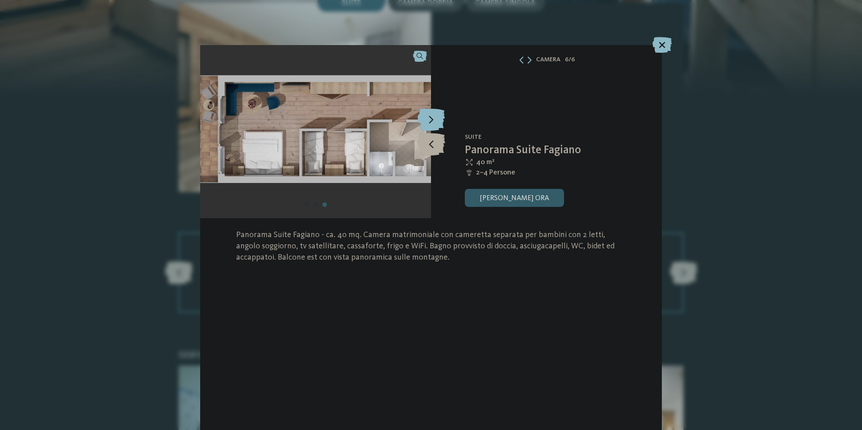
click at [430, 116] on icon at bounding box center [430, 119] width 27 height 23
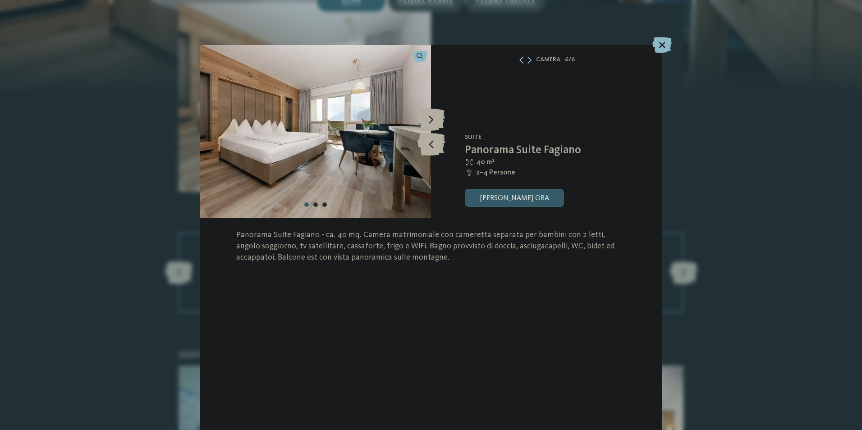
click at [520, 60] on icon at bounding box center [521, 59] width 7 height 7
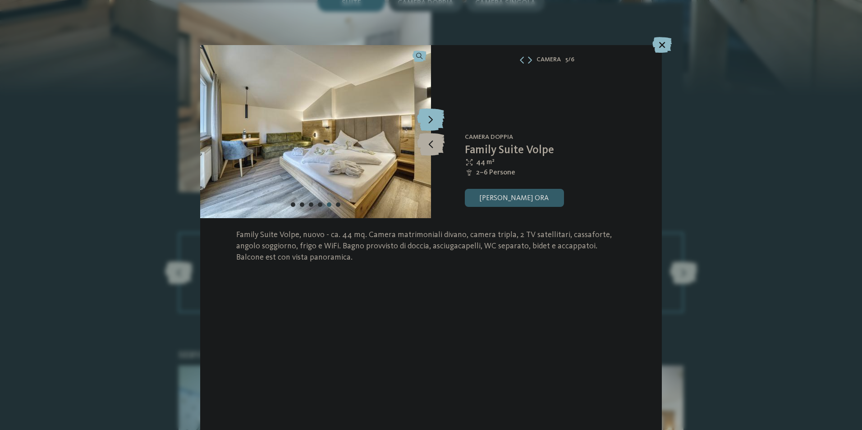
click at [428, 117] on icon at bounding box center [430, 119] width 27 height 23
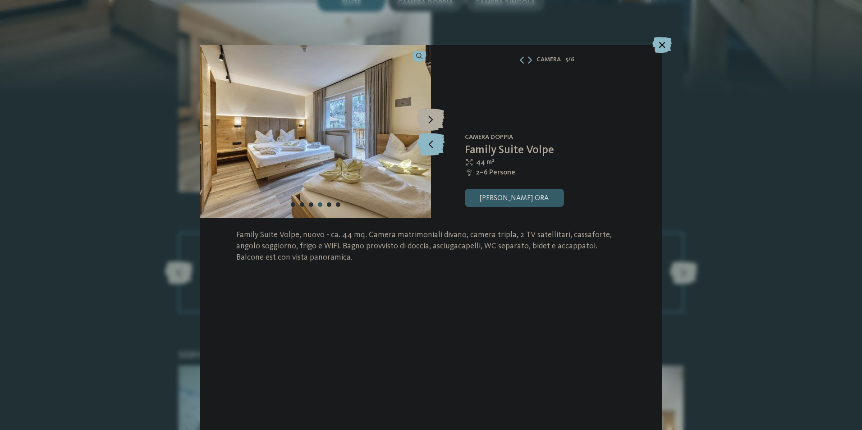
click at [430, 141] on icon at bounding box center [430, 144] width 27 height 23
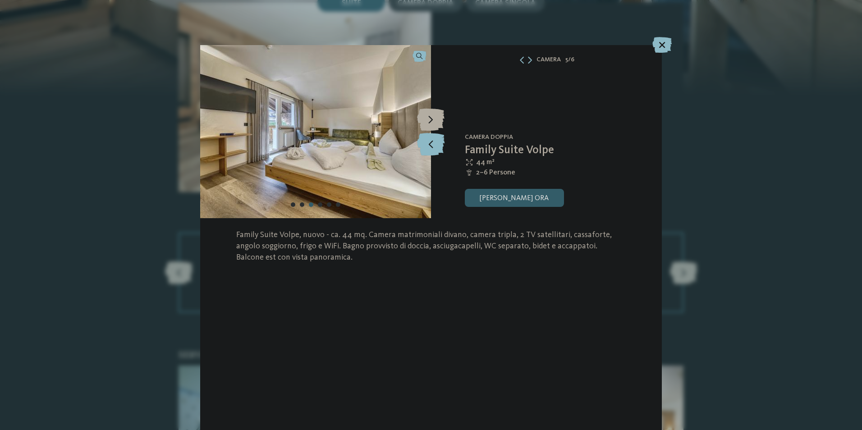
click at [430, 141] on icon at bounding box center [430, 144] width 27 height 23
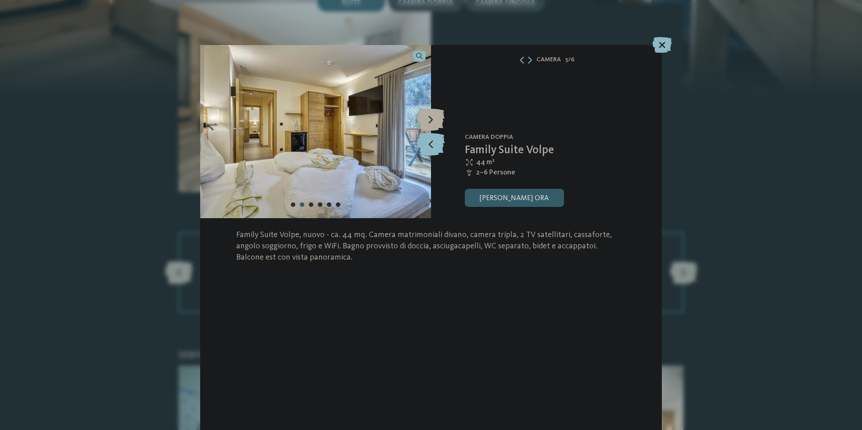
click at [430, 141] on icon at bounding box center [430, 144] width 27 height 23
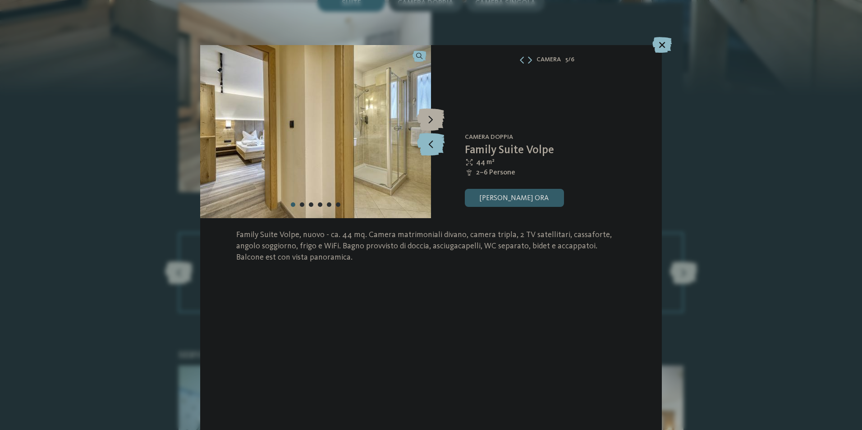
click at [430, 141] on icon at bounding box center [430, 144] width 27 height 23
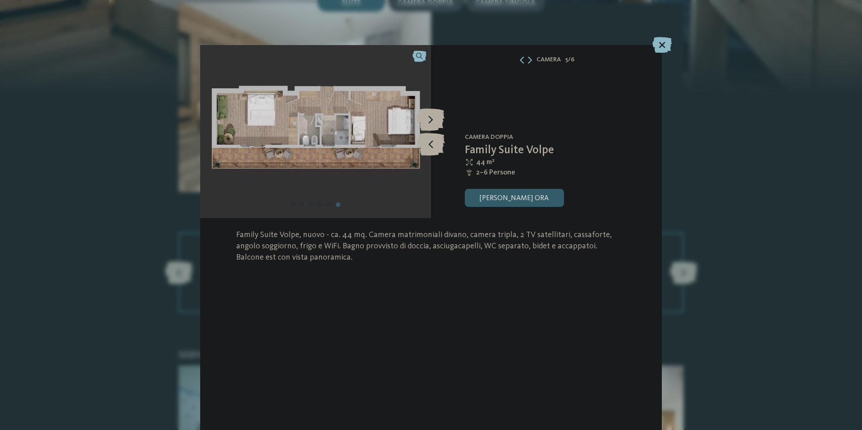
click at [520, 60] on icon at bounding box center [521, 59] width 7 height 7
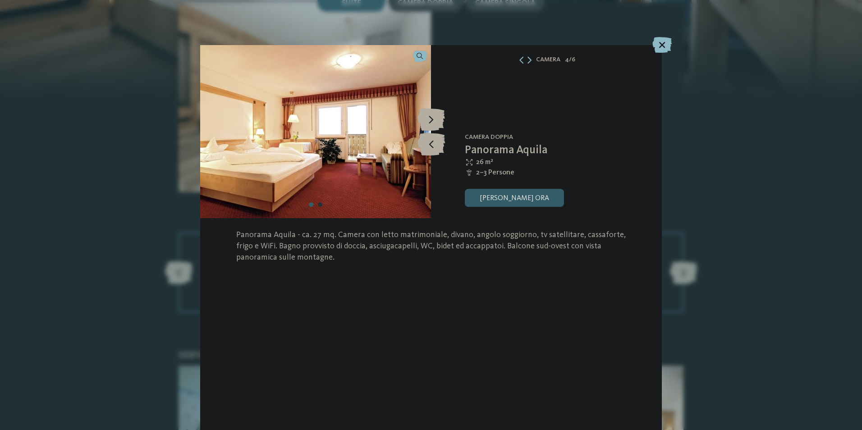
click at [531, 61] on div "Camera 4 / 6" at bounding box center [546, 59] width 231 height 11
click at [528, 58] on icon at bounding box center [529, 59] width 4 height 7
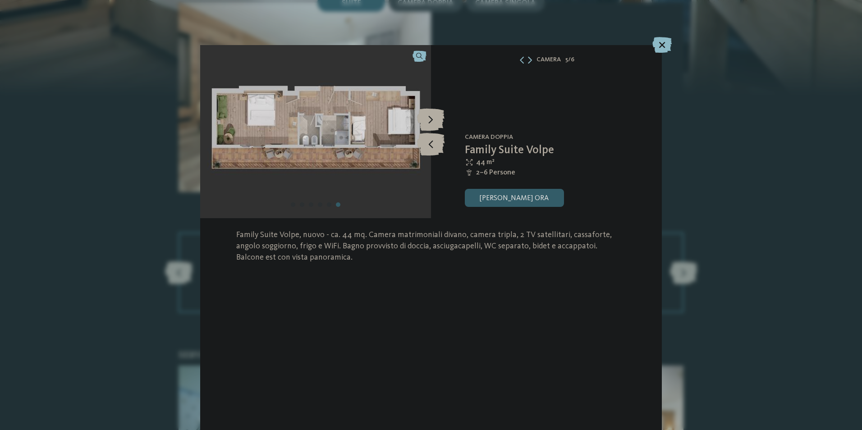
click at [528, 58] on icon at bounding box center [530, 59] width 4 height 7
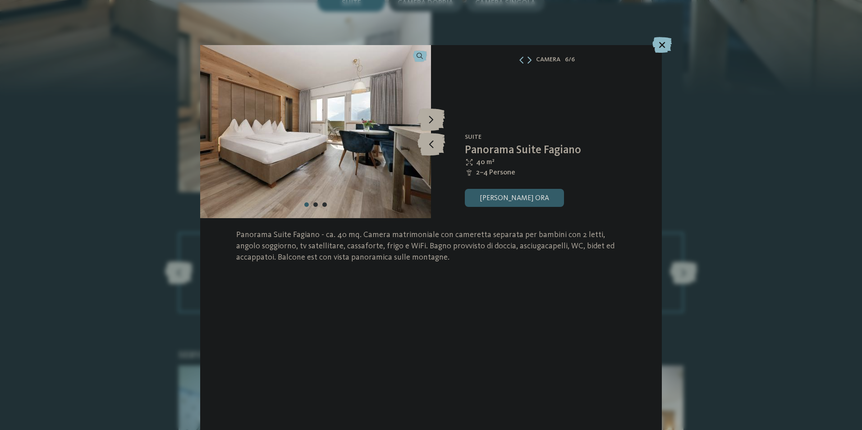
click at [528, 58] on icon at bounding box center [529, 59] width 4 height 7
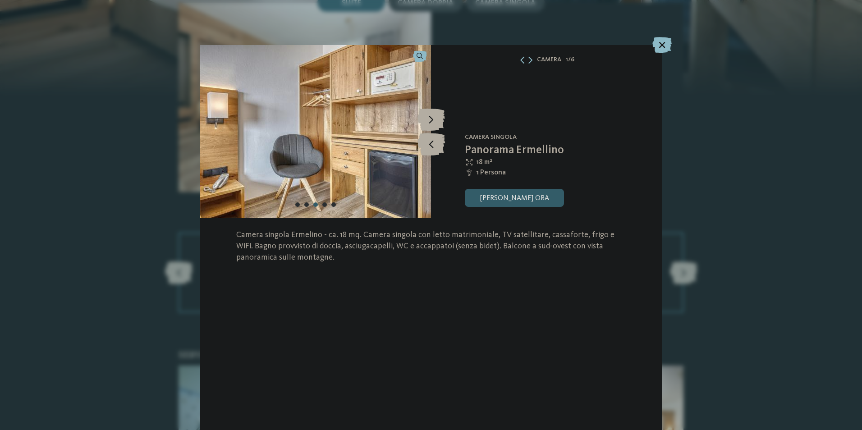
click at [527, 62] on div at bounding box center [526, 59] width 14 height 7
click at [530, 60] on icon at bounding box center [530, 59] width 4 height 7
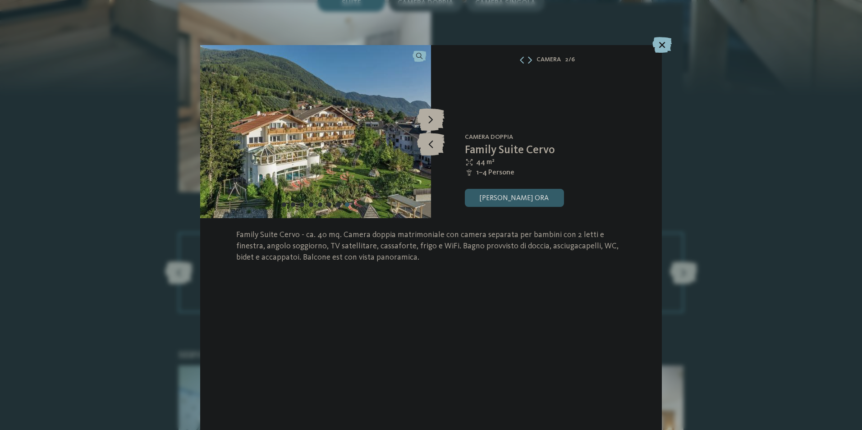
click at [530, 60] on icon at bounding box center [530, 59] width 4 height 7
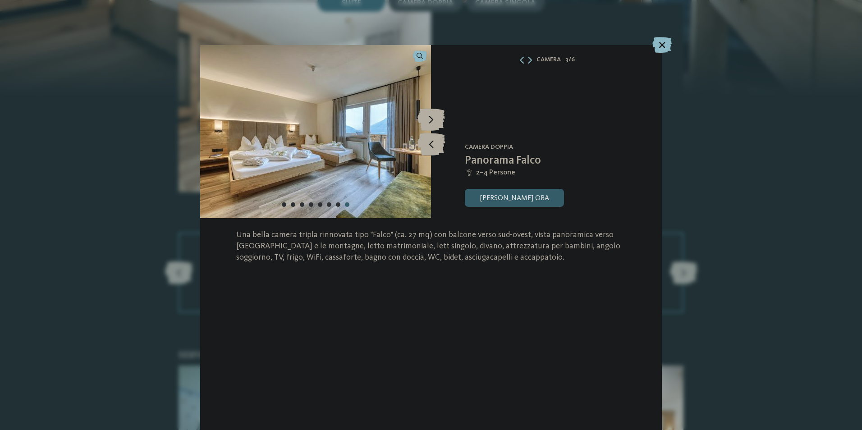
click at [530, 60] on icon at bounding box center [530, 59] width 4 height 7
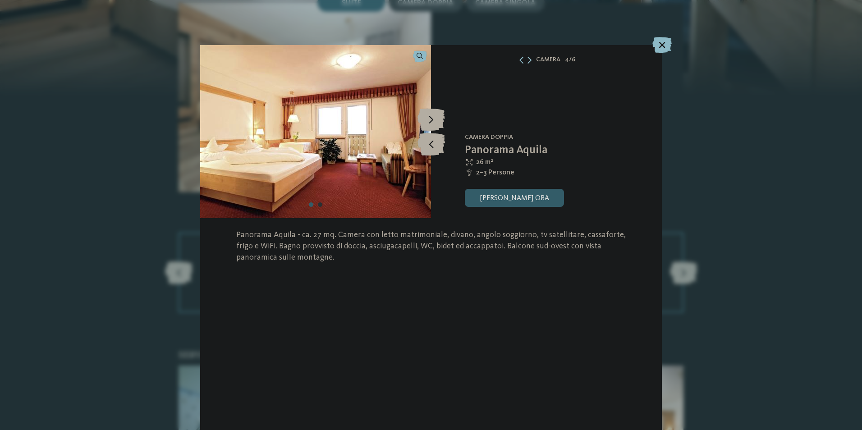
click at [530, 60] on icon at bounding box center [529, 59] width 4 height 7
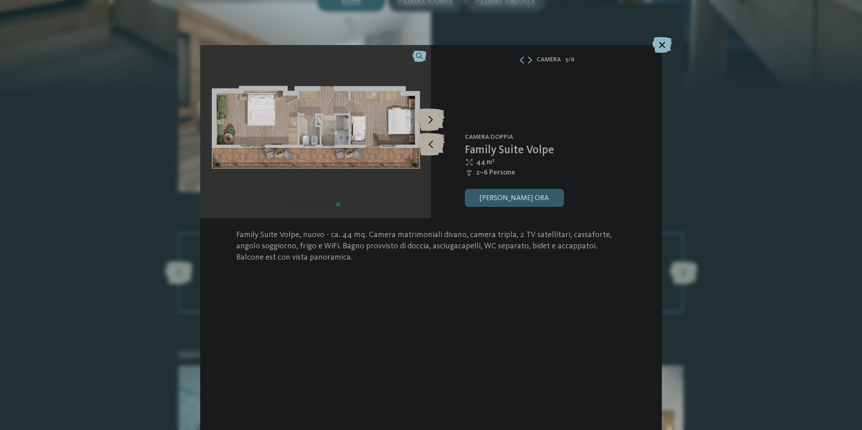
click at [512, 184] on div "Family Hotel Gutenberg **** Scena - Merano e dintorni Camera doppia Family Suit…" at bounding box center [546, 131] width 231 height 173
click at [508, 195] on link "[PERSON_NAME] ora" at bounding box center [514, 198] width 99 height 18
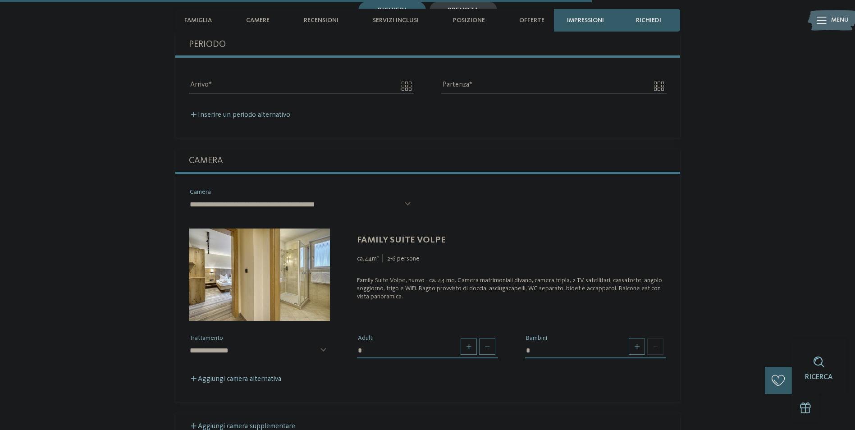
scroll to position [2002, 0]
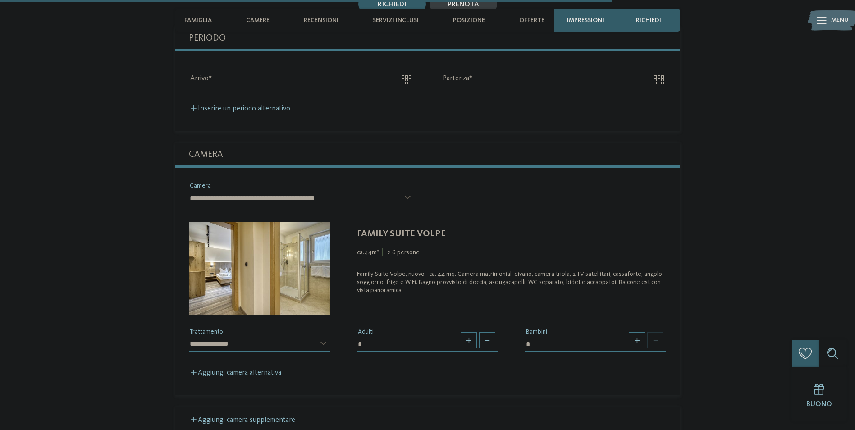
click at [324, 336] on select "**********" at bounding box center [259, 343] width 141 height 15
click at [189, 336] on select "**********" at bounding box center [259, 343] width 141 height 15
click at [464, 332] on span at bounding box center [469, 340] width 16 height 16
click at [483, 332] on span at bounding box center [487, 340] width 16 height 16
click at [481, 332] on span at bounding box center [487, 340] width 16 height 16
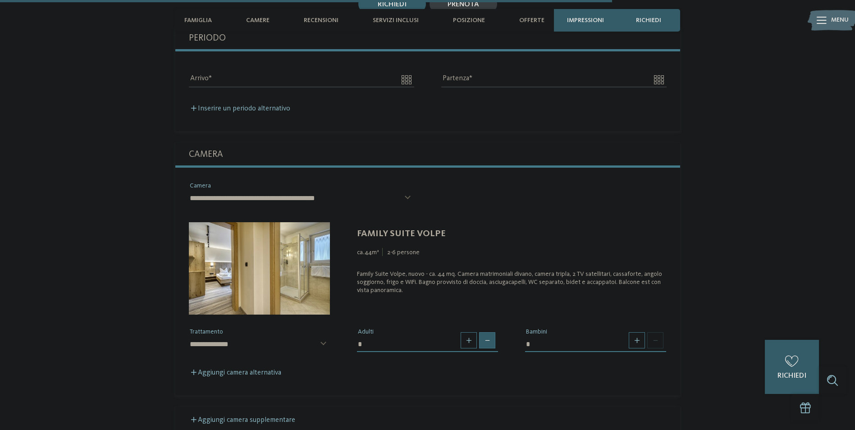
click at [481, 332] on span at bounding box center [487, 340] width 16 height 16
type input "*"
click at [637, 332] on span at bounding box center [637, 340] width 16 height 16
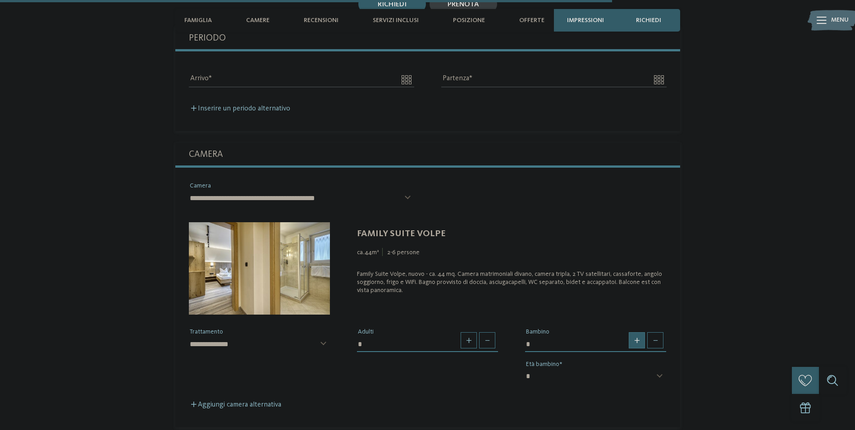
click at [636, 332] on span at bounding box center [637, 340] width 16 height 16
click at [635, 332] on span at bounding box center [637, 340] width 16 height 16
type input "*"
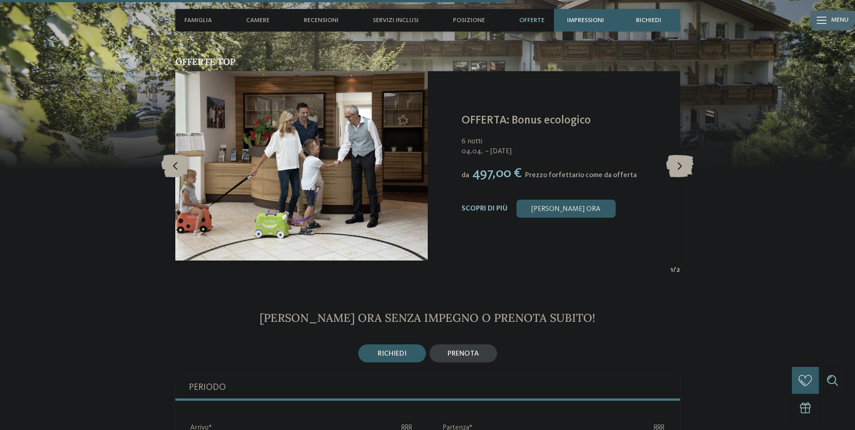
scroll to position [1641, 0]
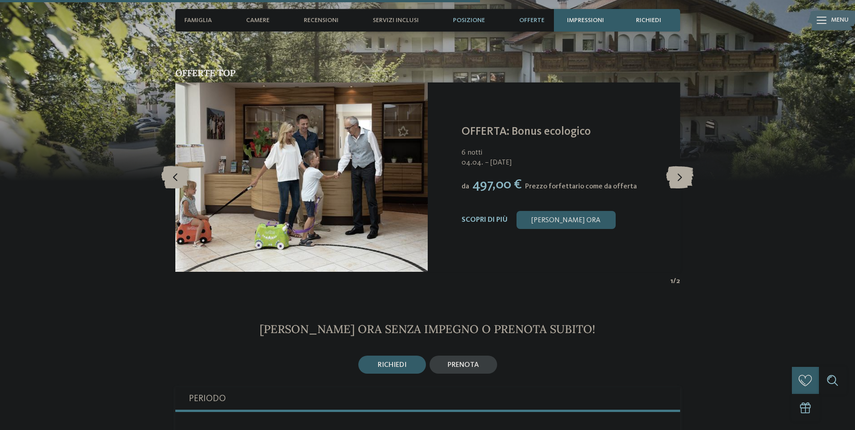
click at [466, 20] on span "Posizione" at bounding box center [469, 21] width 32 height 8
click at [202, 21] on span "Famiglia" at bounding box center [197, 21] width 27 height 8
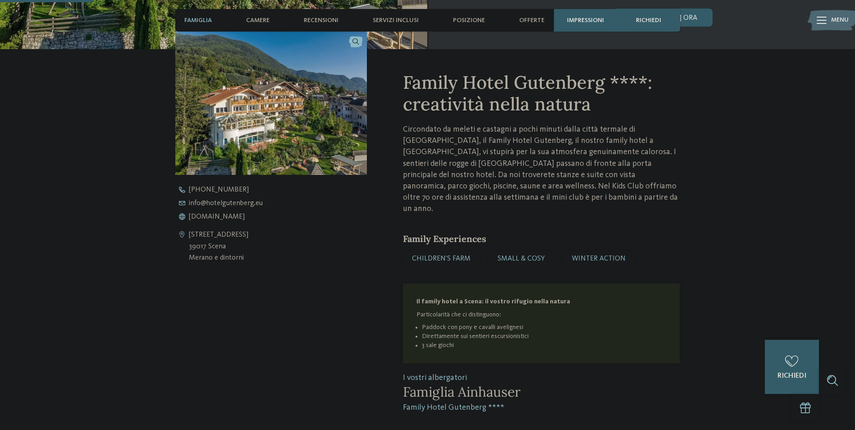
scroll to position [320, 0]
click at [223, 219] on span "www.hotelgutenberg.eu" at bounding box center [217, 217] width 56 height 7
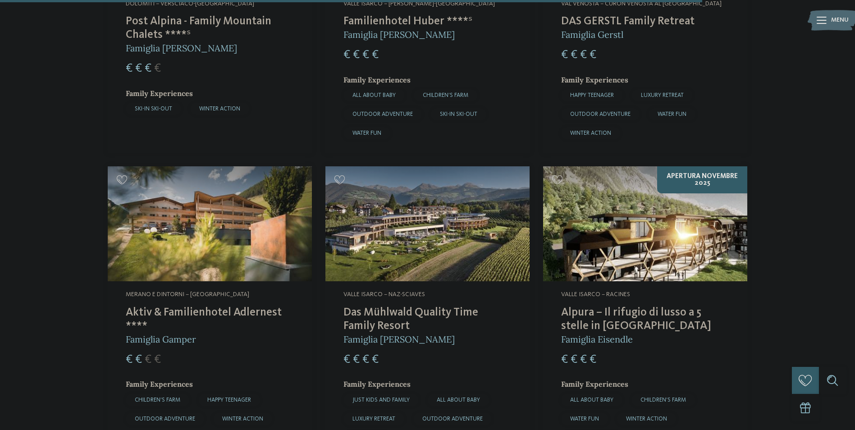
scroll to position [2479, 0]
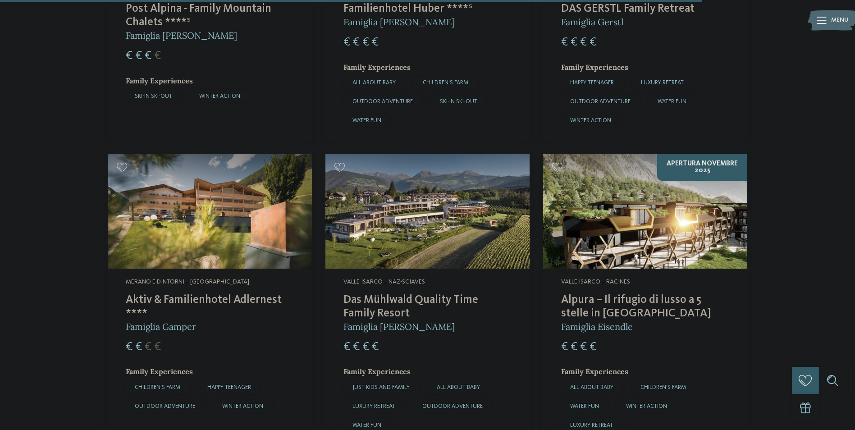
click at [174, 223] on img at bounding box center [210, 211] width 204 height 115
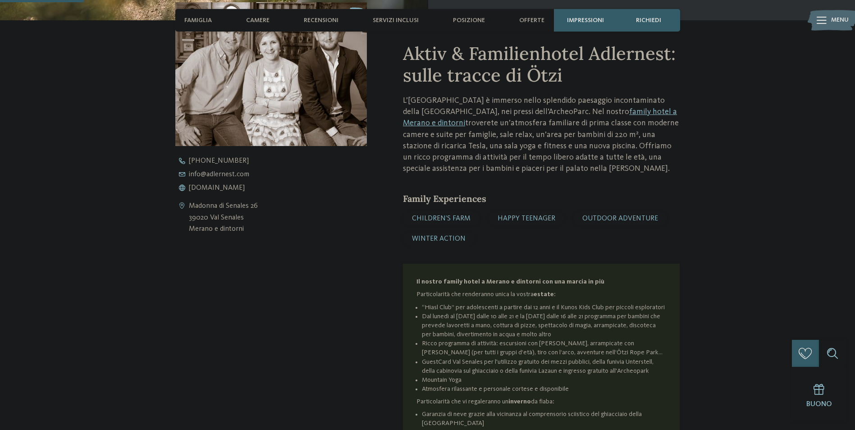
scroll to position [270, 0]
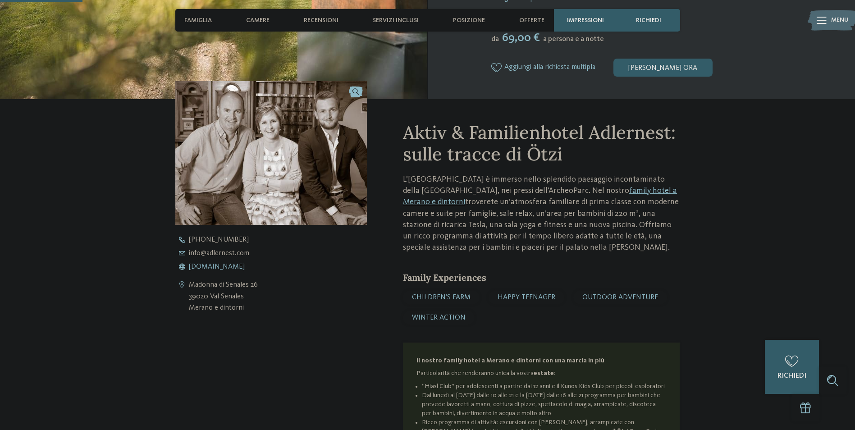
click at [217, 267] on span "[DOMAIN_NAME]" at bounding box center [217, 266] width 56 height 7
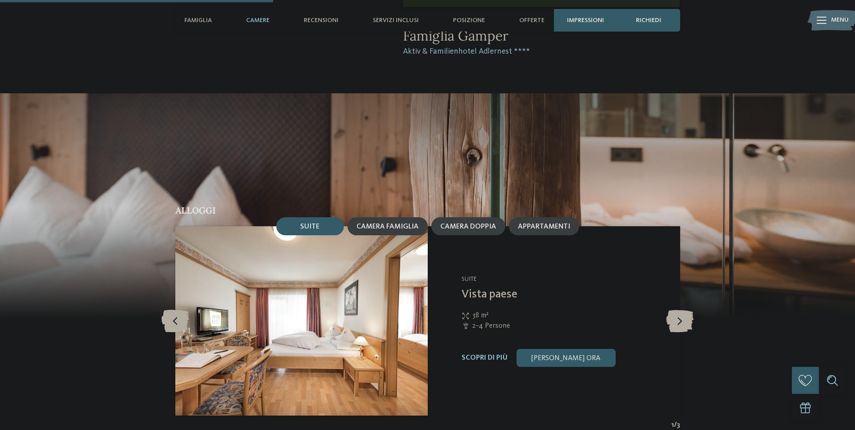
scroll to position [901, 0]
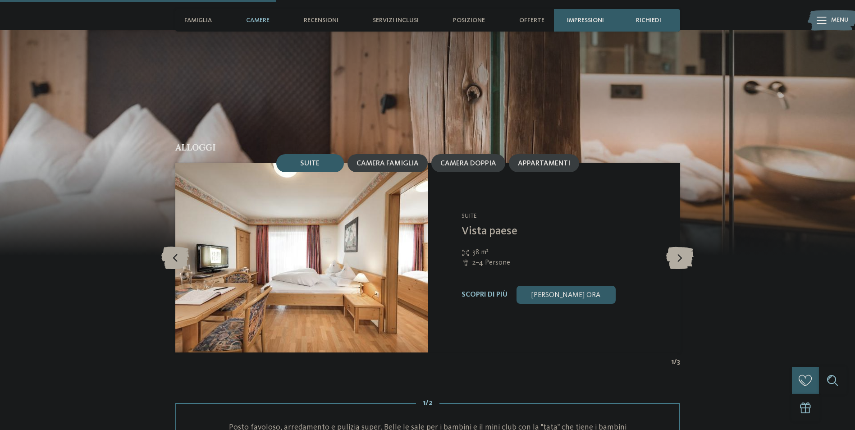
click at [302, 162] on span "Suite" at bounding box center [309, 163] width 19 height 7
click at [408, 158] on div "Camera famiglia" at bounding box center [387, 163] width 80 height 18
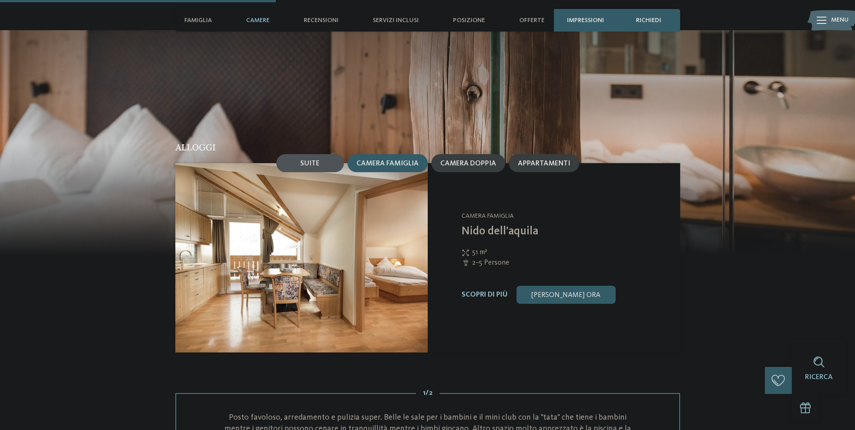
click at [309, 164] on span "Suite" at bounding box center [309, 163] width 19 height 7
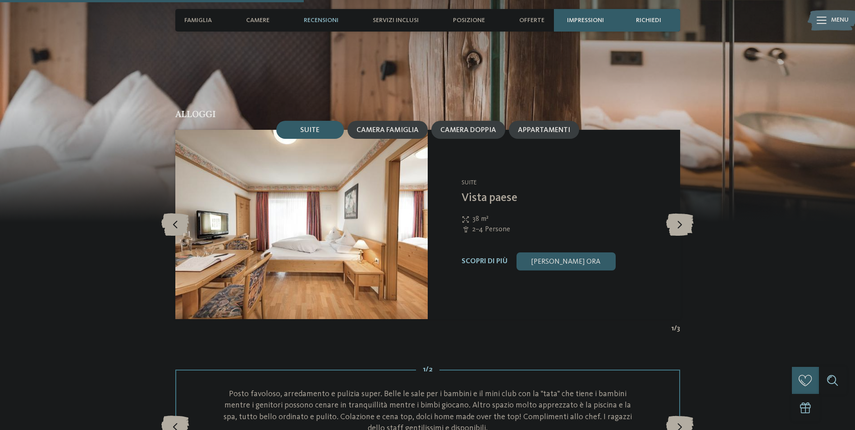
scroll to position [1037, 0]
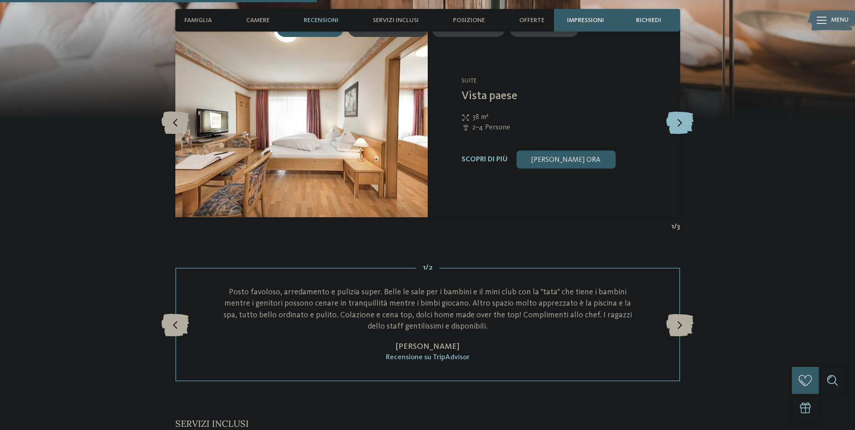
click at [683, 123] on icon at bounding box center [679, 122] width 27 height 23
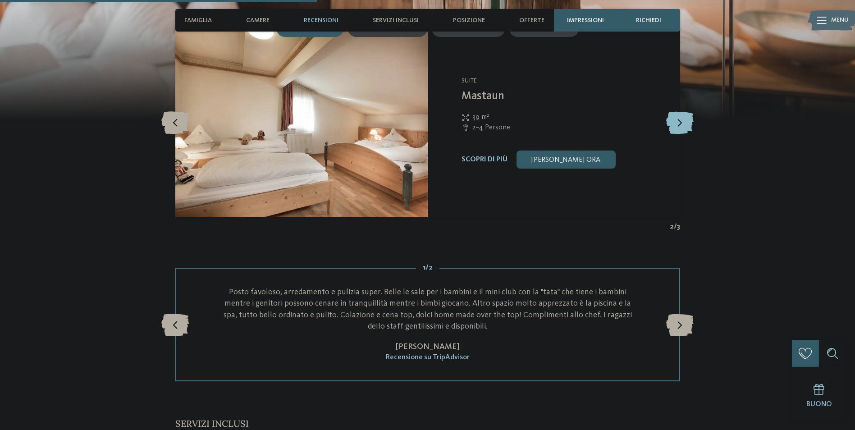
click at [683, 123] on icon at bounding box center [679, 122] width 27 height 23
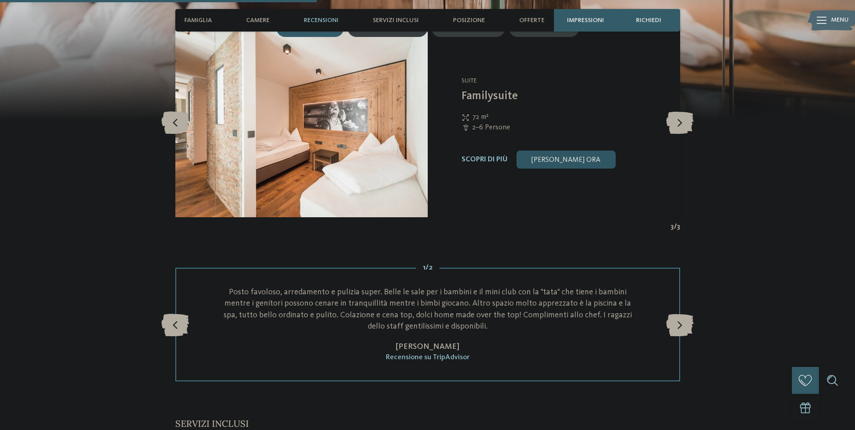
click at [569, 158] on link "[PERSON_NAME] ora" at bounding box center [566, 160] width 99 height 18
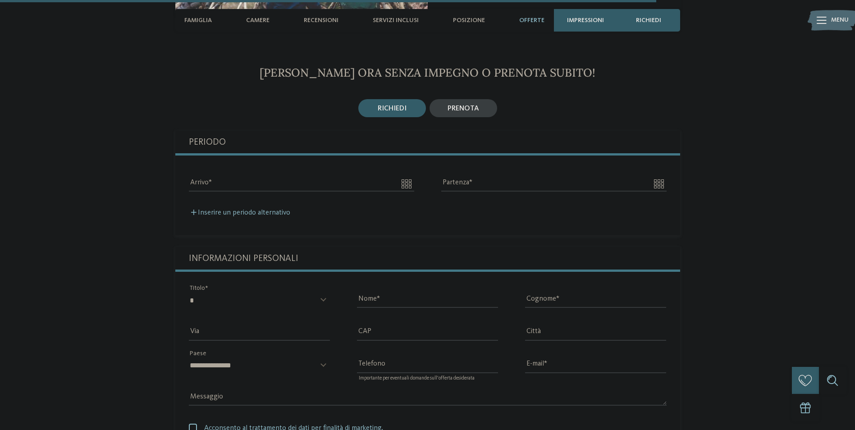
scroll to position [2049, 0]
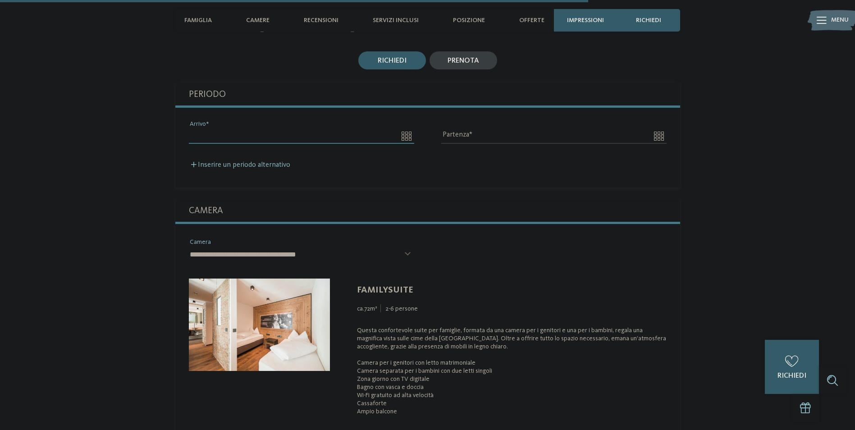
click at [253, 138] on input "Arrivo" at bounding box center [301, 135] width 225 height 15
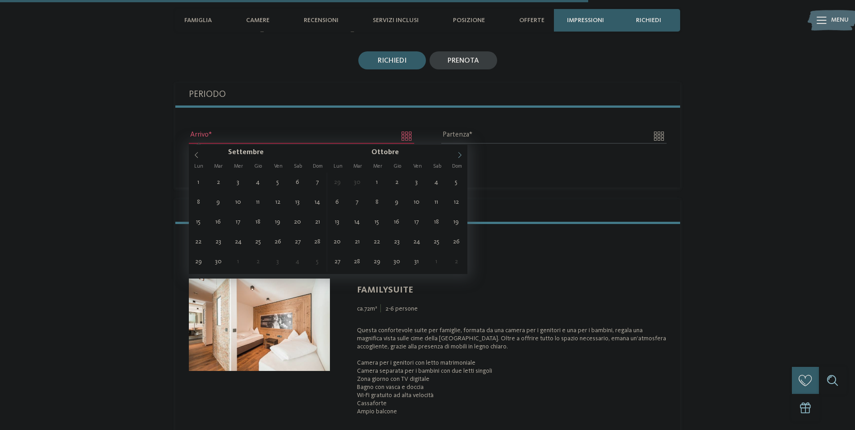
click at [459, 153] on icon at bounding box center [459, 155] width 3 height 6
type input "****"
click at [459, 153] on icon at bounding box center [459, 155] width 3 height 6
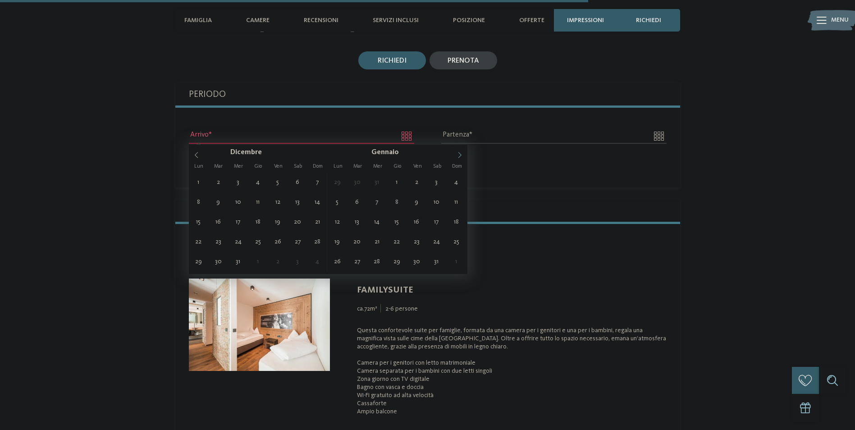
type input "****"
click at [459, 153] on icon at bounding box center [459, 155] width 3 height 6
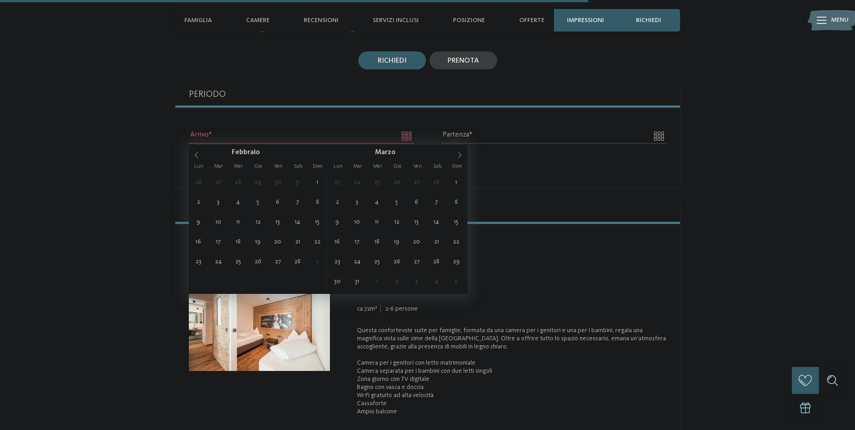
click at [459, 153] on icon at bounding box center [459, 155] width 3 height 6
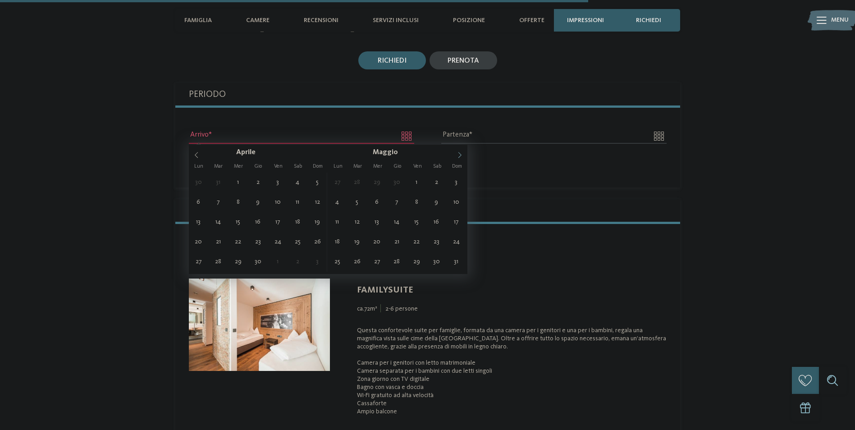
click at [459, 153] on icon at bounding box center [459, 155] width 3 height 6
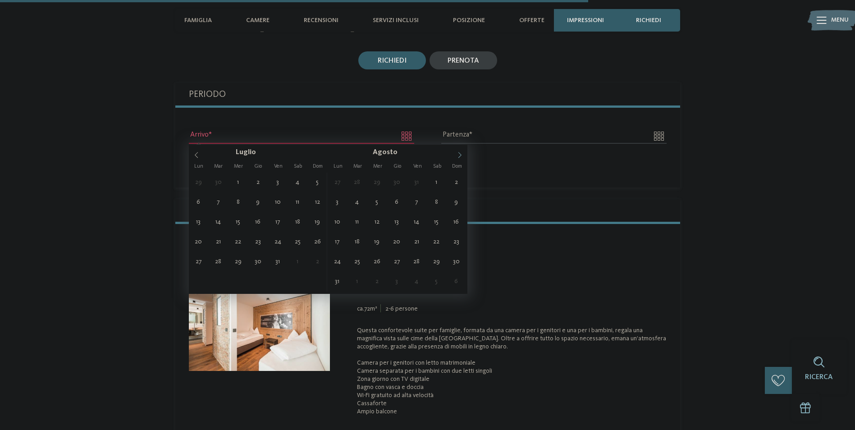
click at [459, 153] on icon at bounding box center [459, 155] width 3 height 6
type input "**********"
type input "****"
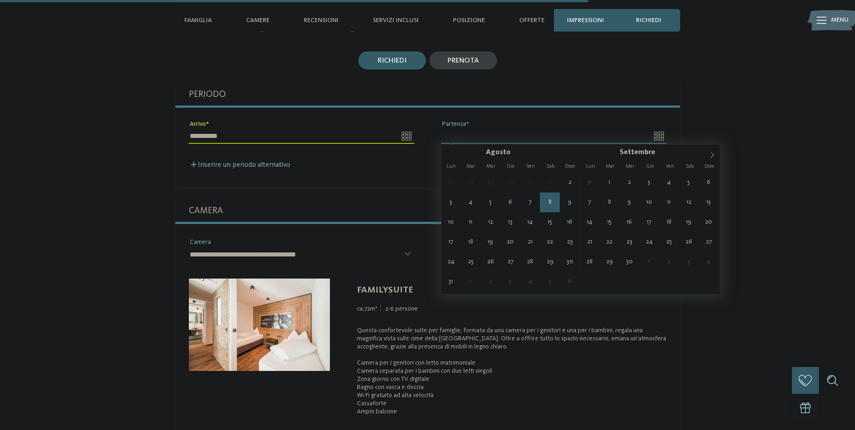
type input "**********"
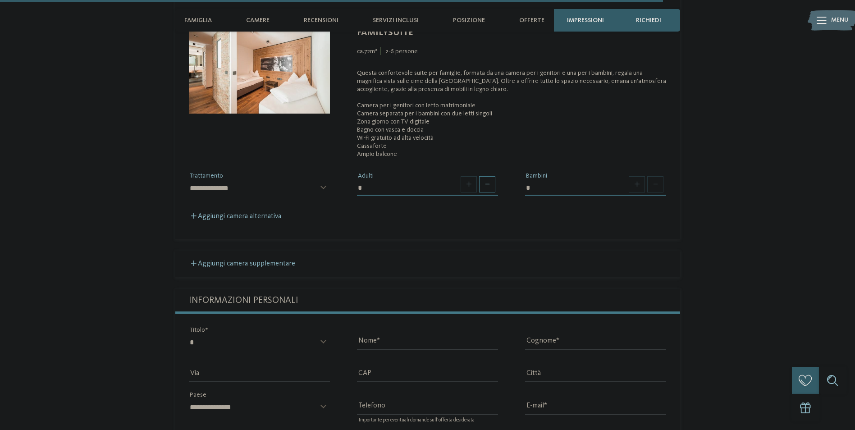
scroll to position [2319, 0]
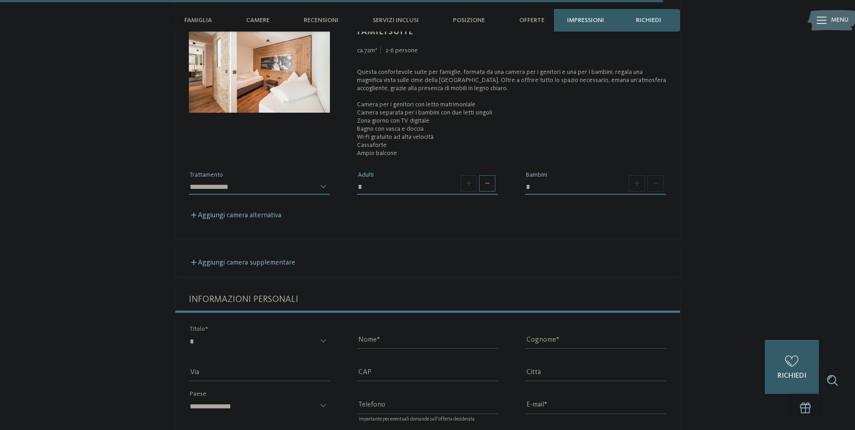
click at [212, 189] on select "**********" at bounding box center [259, 186] width 141 height 15
click at [189, 179] on select "**********" at bounding box center [259, 186] width 141 height 15
click at [490, 188] on span at bounding box center [487, 183] width 16 height 16
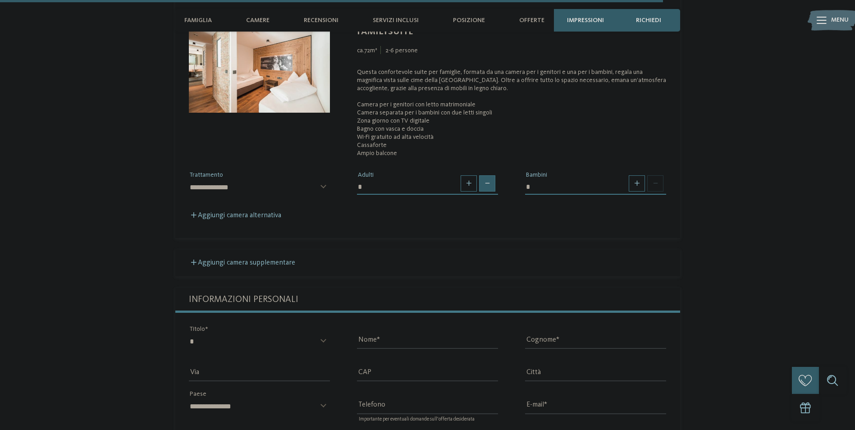
click at [490, 188] on span at bounding box center [487, 183] width 16 height 16
type input "*"
click at [490, 188] on span at bounding box center [487, 183] width 16 height 16
click at [641, 183] on span at bounding box center [637, 183] width 16 height 16
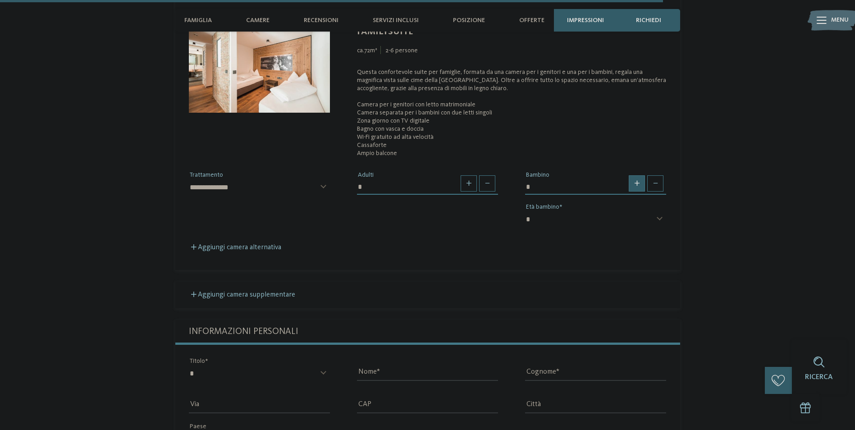
click at [641, 183] on span at bounding box center [637, 183] width 16 height 16
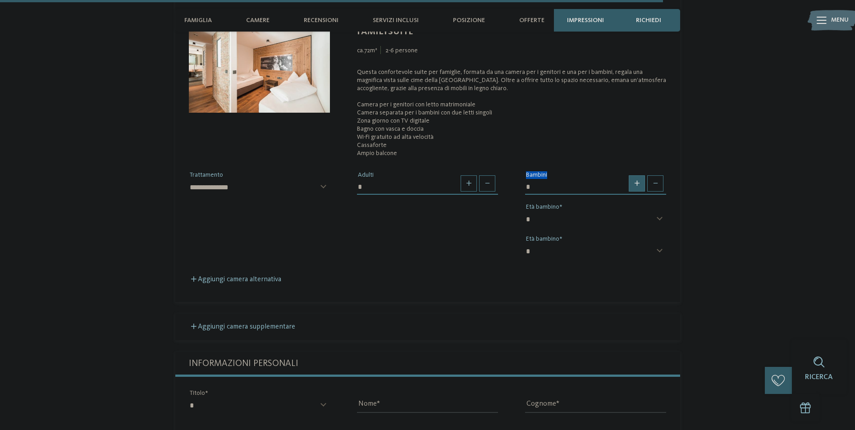
click at [634, 175] on div at bounding box center [634, 175] width 0 height 0
click at [638, 187] on span at bounding box center [637, 183] width 16 height 16
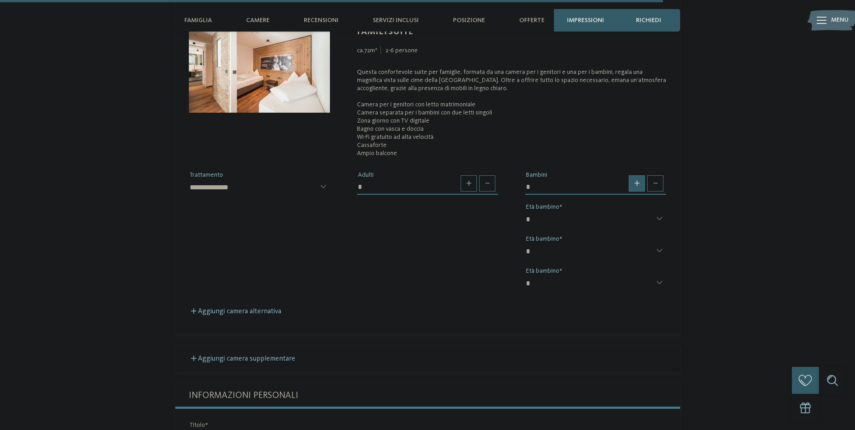
click at [637, 187] on span at bounding box center [637, 183] width 16 height 16
type input "*"
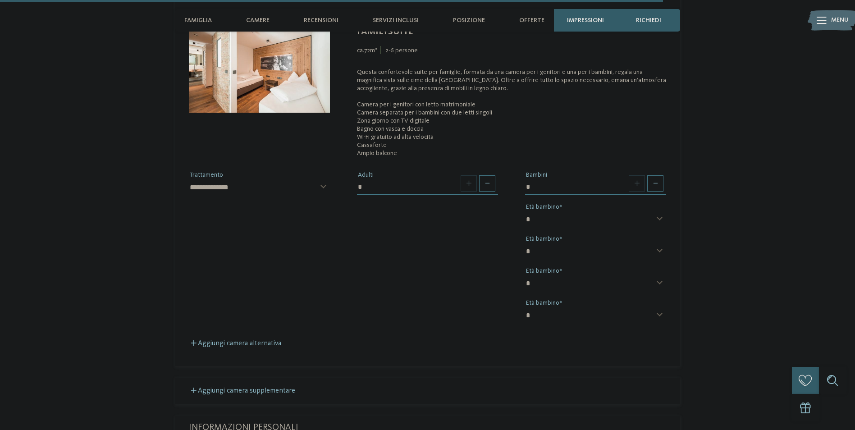
click at [558, 210] on div "* Bambini * * * * * * * * * * * ** ** ** ** ** ** ** ** Età bambino * * * * * *…" at bounding box center [596, 250] width 168 height 160
click at [659, 215] on div "* * * * * * * * * * * ** ** ** ** ** ** ** ** Età bambino" at bounding box center [595, 222] width 141 height 23
click at [552, 209] on div "* Bambini * * * * * * * * * * * ** ** ** ** ** ** ** ** Età bambino * * * * * *…" at bounding box center [596, 250] width 168 height 160
click at [555, 218] on select "* * * * * * * * * * * ** ** ** ** ** ** ** **" at bounding box center [595, 218] width 141 height 15
select select "*"
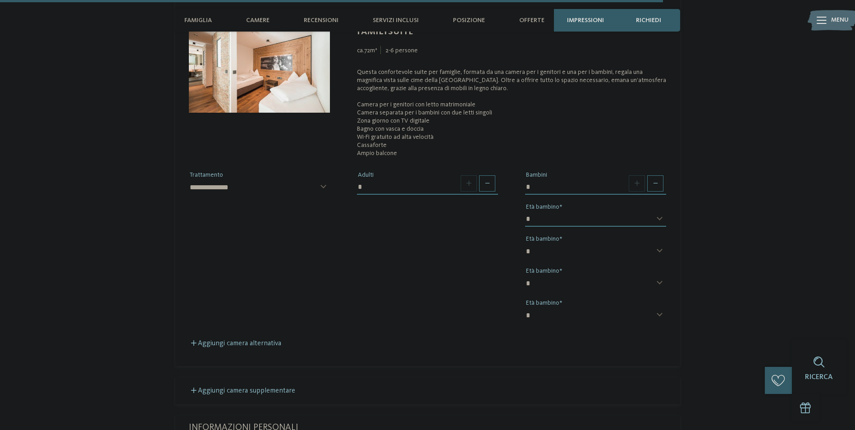
click at [525, 211] on select "* * * * * * * * * * * ** ** ** ** ** ** ** **" at bounding box center [595, 218] width 141 height 15
click at [554, 244] on select "* * * * * * * * * * * ** ** ** ** ** ** ** **" at bounding box center [595, 250] width 141 height 15
select select "*"
click at [525, 243] on select "* * * * * * * * * * * ** ** ** ** ** ** ** **" at bounding box center [595, 250] width 141 height 15
click at [550, 278] on select "* * * * * * * * * * * ** ** ** ** ** ** ** **" at bounding box center [595, 282] width 141 height 15
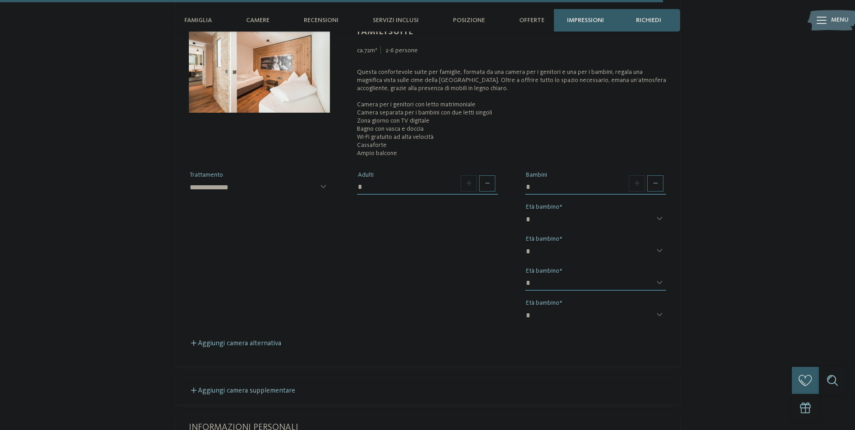
select select "*"
click at [525, 275] on select "* * * * * * * * * * * ** ** ** ** ** ** ** **" at bounding box center [595, 282] width 141 height 15
drag, startPoint x: 531, startPoint y: 312, endPoint x: 530, endPoint y: 306, distance: 6.8
click at [531, 312] on select "* * * * * * * * * * * ** ** ** ** ** ** ** **" at bounding box center [595, 314] width 141 height 15
select select "*"
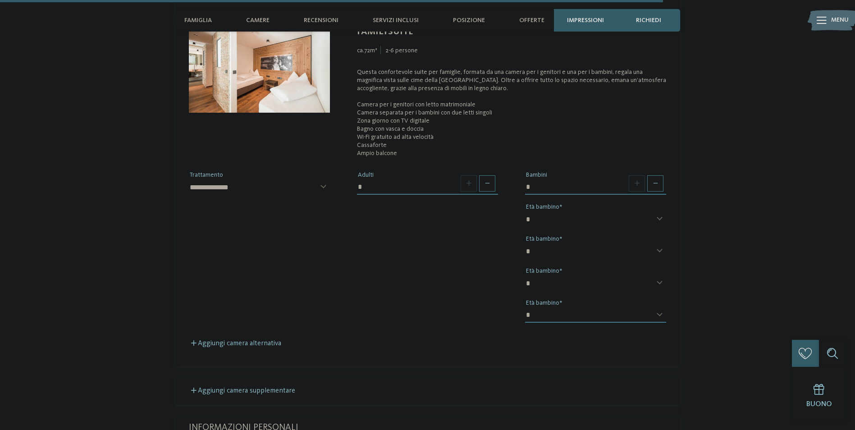
click at [525, 307] on select "* * * * * * * * * * * ** ** ** ** ** ** ** **" at bounding box center [595, 314] width 141 height 15
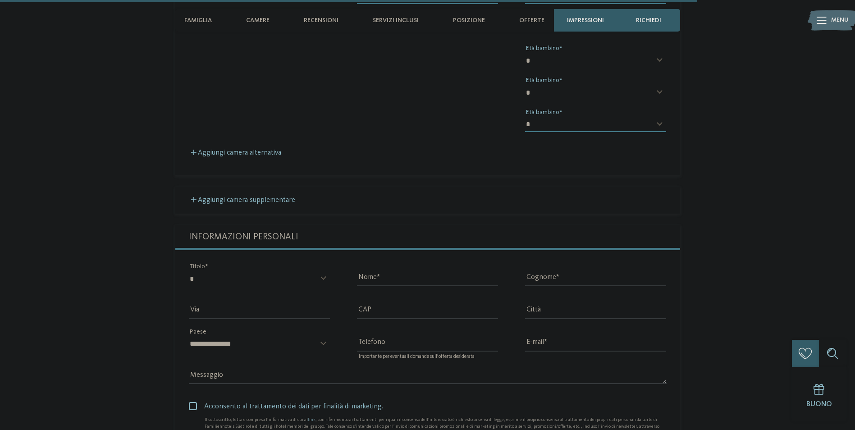
scroll to position [2545, 0]
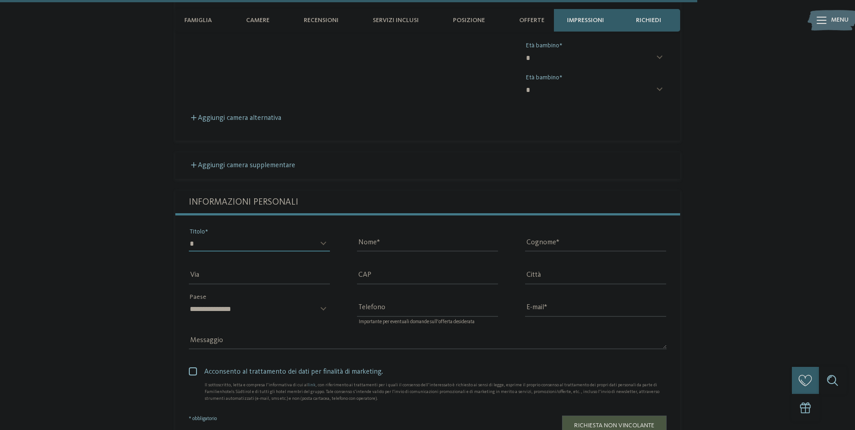
click at [213, 240] on select "* ****** ******* ******** ******" at bounding box center [259, 243] width 141 height 15
select select "*"
click at [189, 236] on select "* ****** ******* ******** ******" at bounding box center [259, 243] width 141 height 15
click at [422, 238] on input "Nome" at bounding box center [427, 243] width 141 height 15
type input "********"
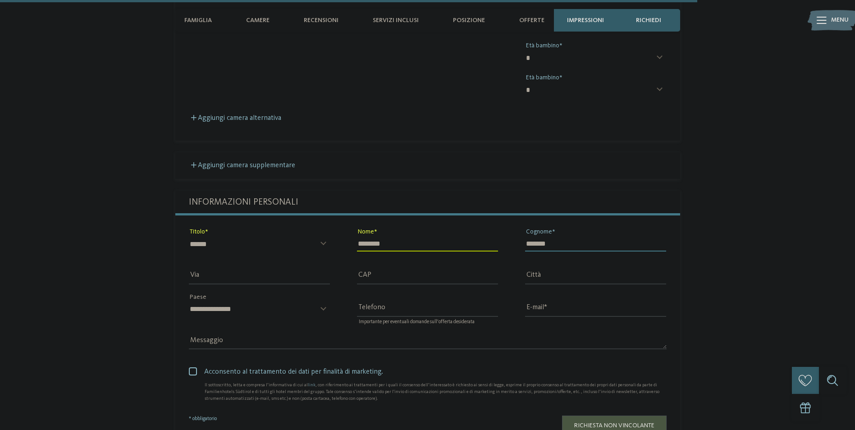
type input "*******"
click at [546, 314] on input "E-mail" at bounding box center [595, 309] width 141 height 15
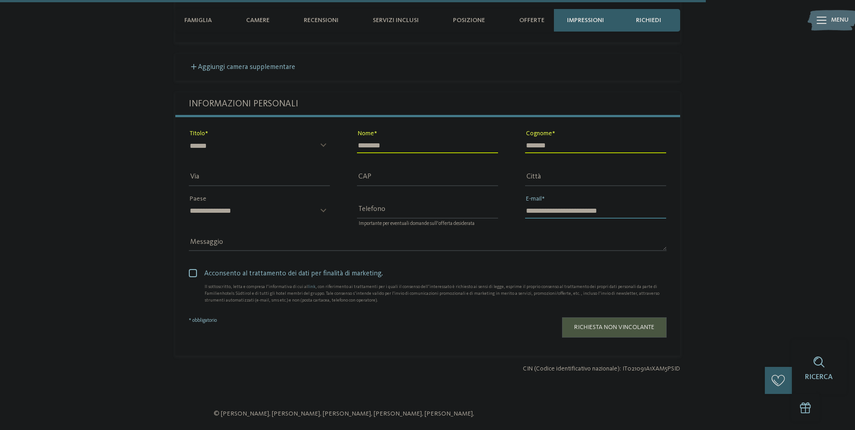
scroll to position [2680, 0]
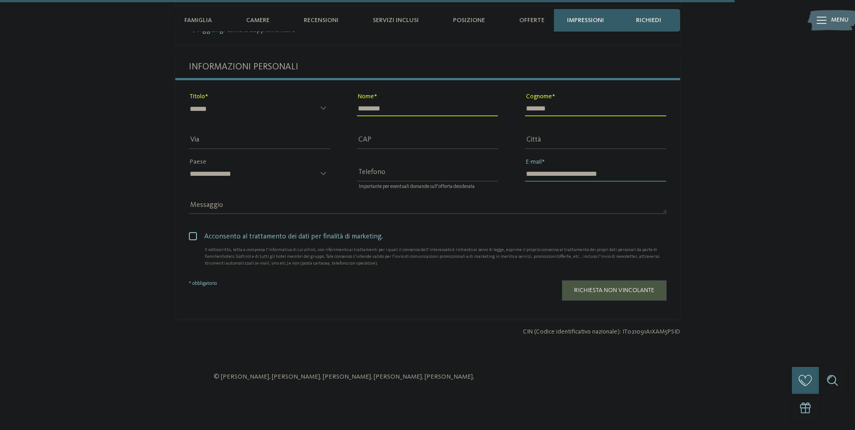
type input "**********"
click at [192, 241] on label "Acconsento al trattamento dei dati per finalità di marketing." at bounding box center [428, 236] width 478 height 11
click at [552, 139] on input "Città" at bounding box center [595, 140] width 141 height 15
type input "******"
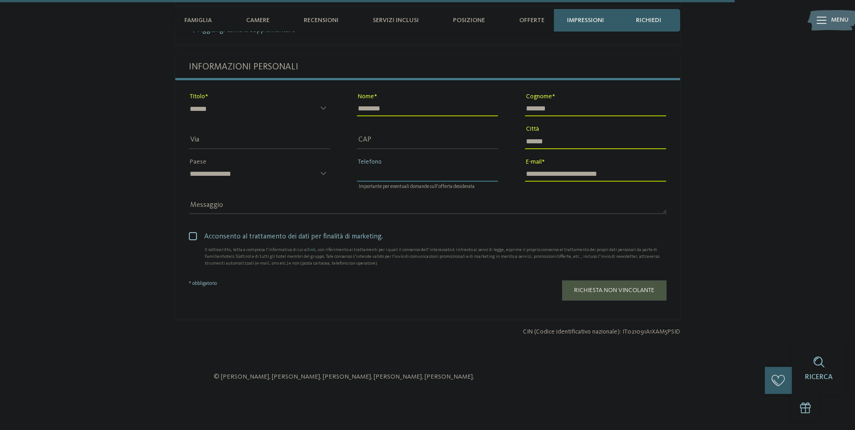
click at [384, 172] on input "Telefono" at bounding box center [427, 173] width 141 height 15
type input "**********"
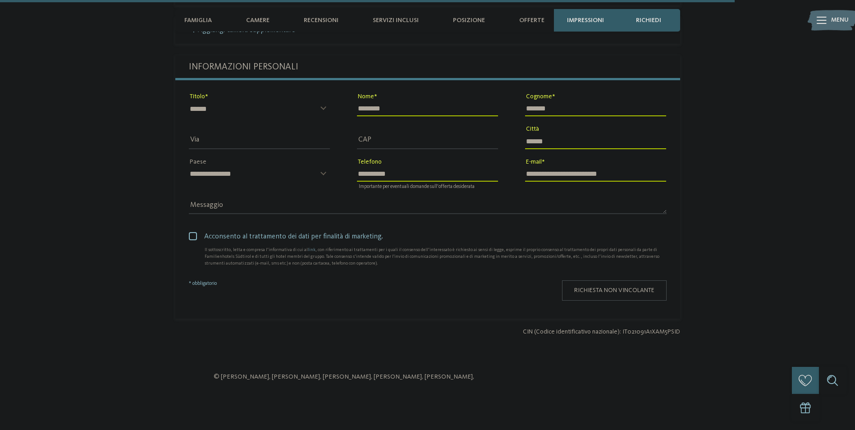
click at [603, 286] on button "Richiesta non vincolante" at bounding box center [614, 290] width 105 height 20
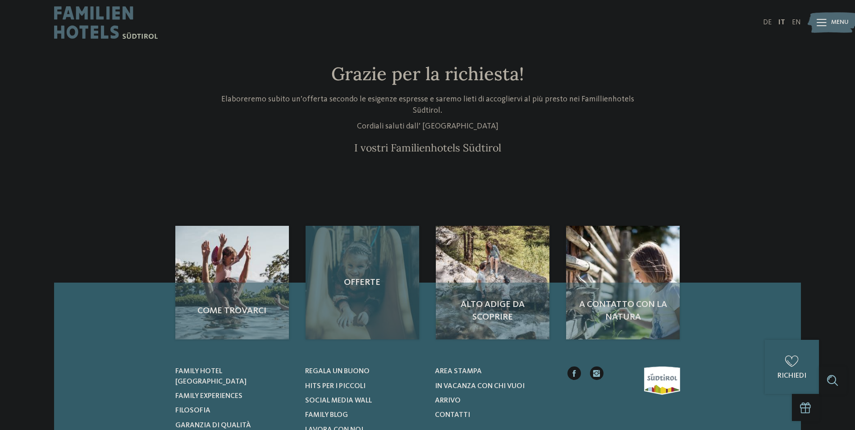
click at [353, 309] on div "Offerte" at bounding box center [363, 283] width 114 height 114
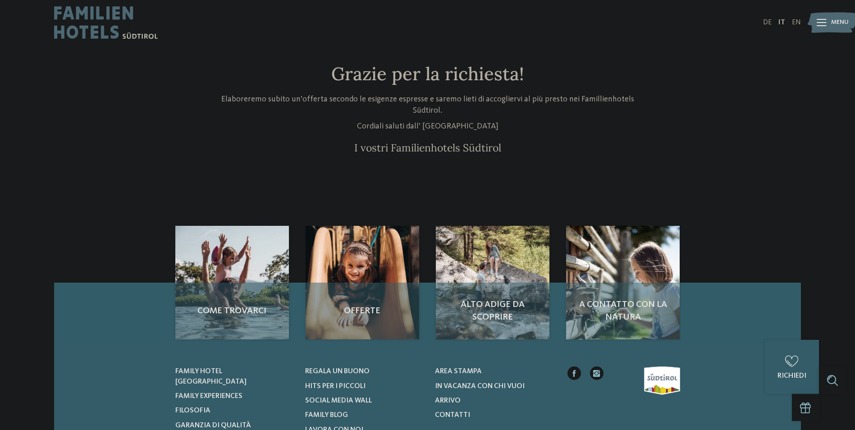
click at [93, 13] on img at bounding box center [106, 22] width 104 height 45
